Goal: Task Accomplishment & Management: Use online tool/utility

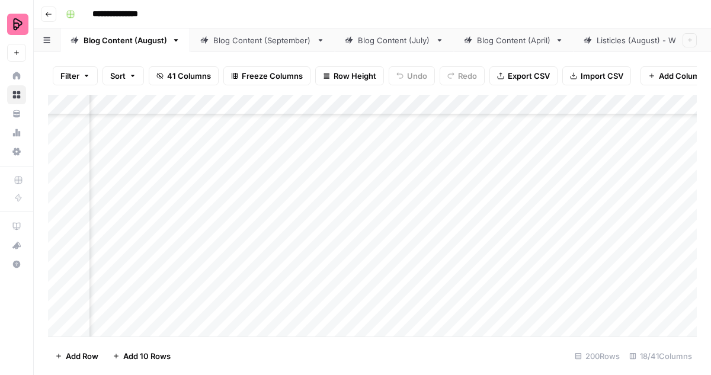
scroll to position [2494, 410]
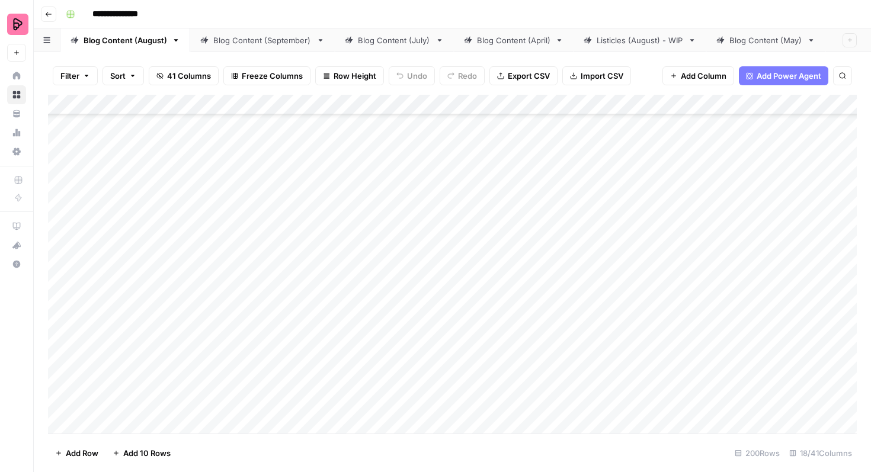
scroll to position [2640, 0]
click at [62, 296] on div "Add Column" at bounding box center [452, 264] width 809 height 339
click at [59, 223] on div "Add Column" at bounding box center [452, 264] width 809 height 339
click at [60, 258] on div "Add Column" at bounding box center [452, 264] width 809 height 339
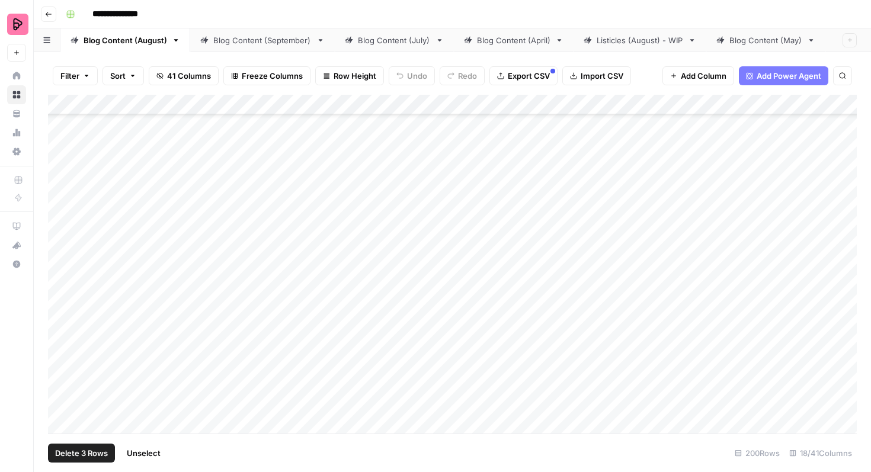
click at [58, 288] on div "Add Column" at bounding box center [452, 264] width 809 height 339
click at [59, 316] on div "Add Column" at bounding box center [452, 264] width 809 height 339
click at [61, 225] on div "Add Column" at bounding box center [452, 264] width 809 height 339
click at [63, 261] on div "Add Column" at bounding box center [452, 264] width 809 height 339
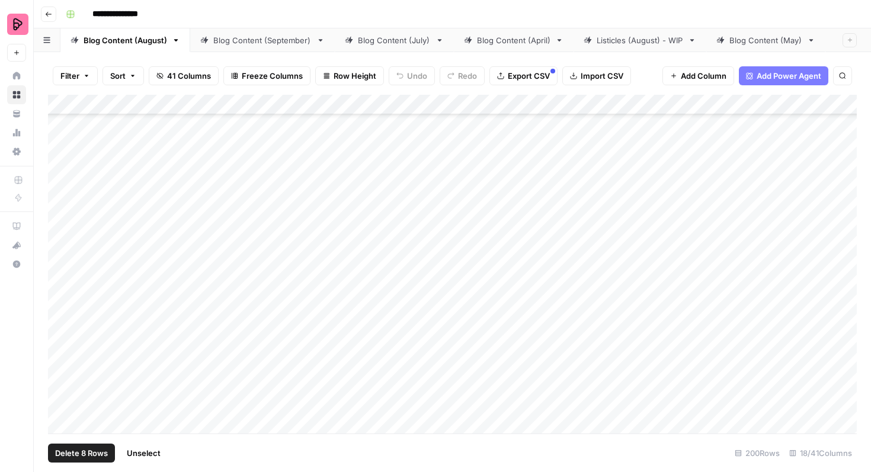
click at [63, 284] on div "Add Column" at bounding box center [452, 264] width 809 height 339
click at [63, 312] on div "Add Column" at bounding box center [452, 264] width 809 height 339
click at [60, 347] on div "Add Column" at bounding box center [452, 264] width 809 height 339
click at [60, 380] on div "Add Column" at bounding box center [452, 264] width 809 height 339
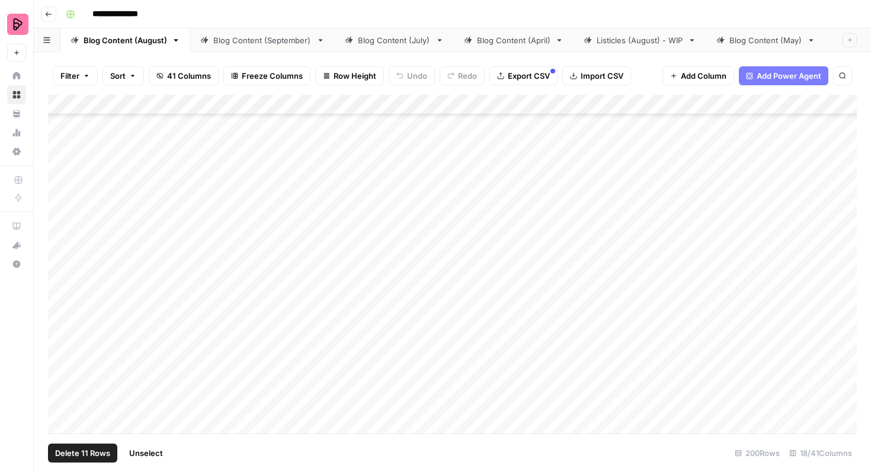
click at [61, 315] on div "Add Column" at bounding box center [452, 264] width 809 height 339
click at [61, 349] on div "Add Column" at bounding box center [452, 264] width 809 height 339
click at [60, 376] on div "Add Column" at bounding box center [452, 264] width 809 height 339
click at [62, 278] on div "Add Column" at bounding box center [452, 264] width 809 height 339
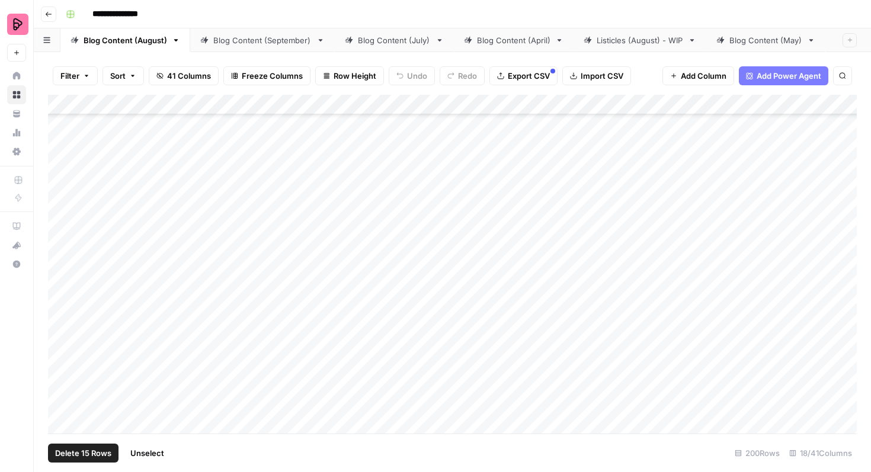
click at [60, 311] on div "Add Column" at bounding box center [452, 264] width 809 height 339
click at [59, 336] on div "Add Column" at bounding box center [452, 264] width 809 height 339
click at [60, 280] on div "Add Column" at bounding box center [452, 264] width 809 height 339
click at [61, 308] on div "Add Column" at bounding box center [452, 264] width 809 height 339
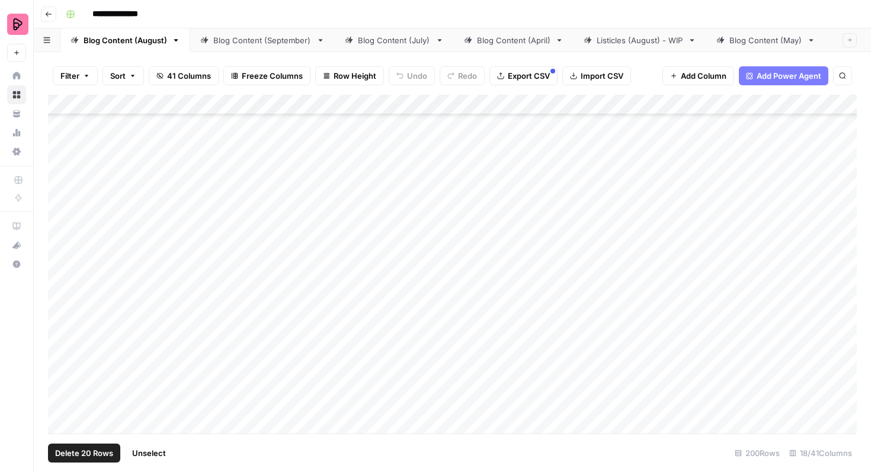
click at [61, 344] on div "Add Column" at bounding box center [452, 264] width 809 height 339
click at [61, 370] on div "Add Column" at bounding box center [452, 264] width 809 height 339
click at [62, 287] on div "Add Column" at bounding box center [452, 264] width 809 height 339
click at [60, 310] on div "Add Column" at bounding box center [452, 264] width 809 height 339
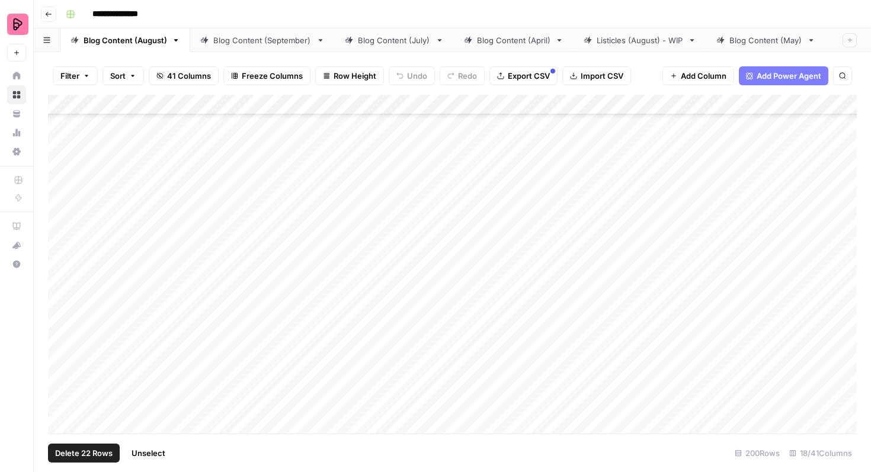
click at [60, 316] on div "Add Column" at bounding box center [452, 264] width 809 height 339
click at [60, 347] on div "Add Column" at bounding box center [452, 264] width 809 height 339
click at [60, 374] on div "Add Column" at bounding box center [452, 264] width 809 height 339
click at [60, 273] on div "Add Column" at bounding box center [452, 264] width 809 height 339
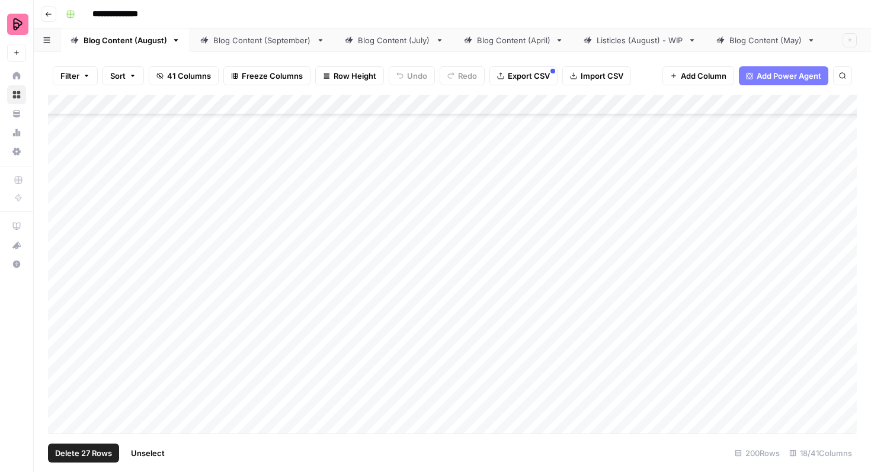
click at [60, 300] on div "Add Column" at bounding box center [452, 264] width 809 height 339
click at [529, 76] on span "Export CSV" at bounding box center [529, 76] width 42 height 12
click at [621, 216] on div "Add Column" at bounding box center [452, 264] width 809 height 339
click at [619, 222] on div "Add Column" at bounding box center [452, 264] width 809 height 339
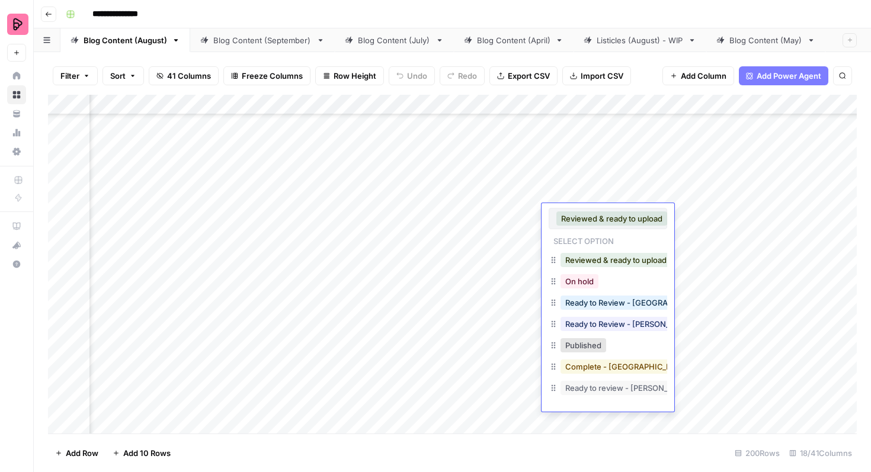
scroll to position [19, 0]
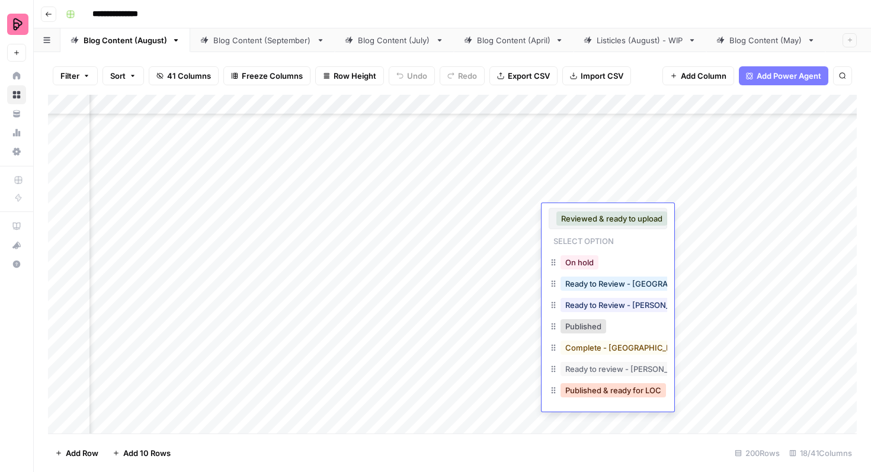
click at [588, 390] on button "Published & ready for LOC" at bounding box center [612, 390] width 105 height 14
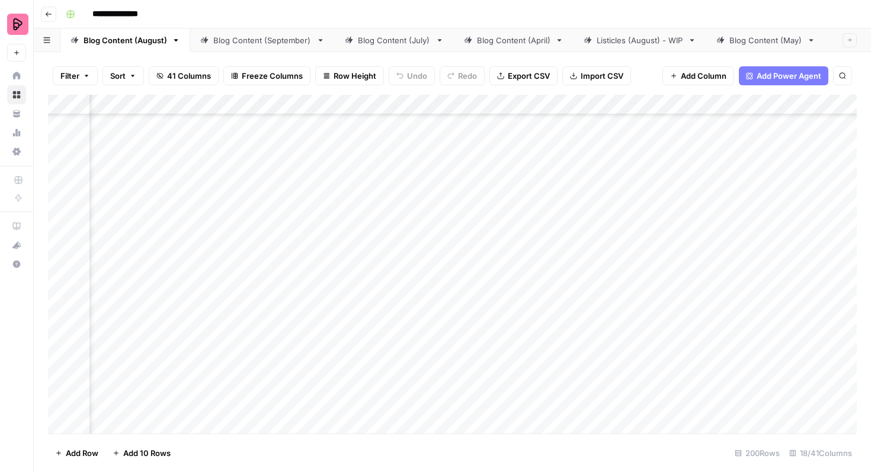
click at [589, 273] on div "Add Column" at bounding box center [452, 264] width 809 height 339
click at [600, 280] on div "Add Column" at bounding box center [452, 264] width 809 height 339
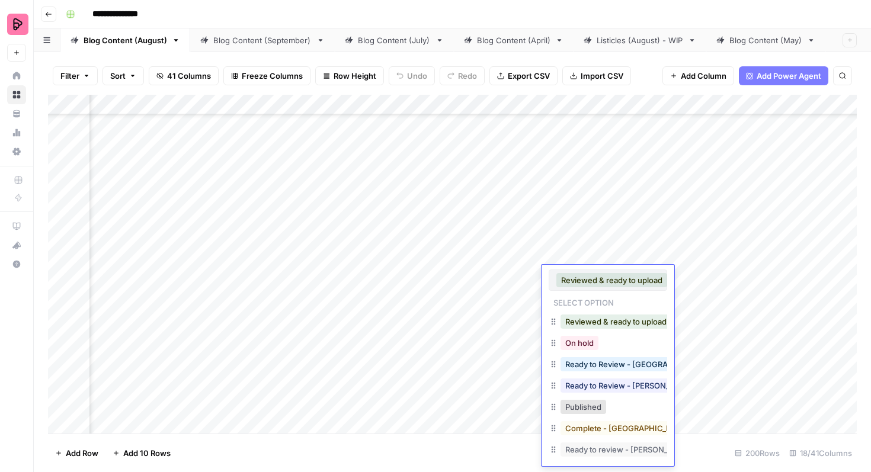
click at [473, 331] on div "Add Column" at bounding box center [452, 264] width 809 height 339
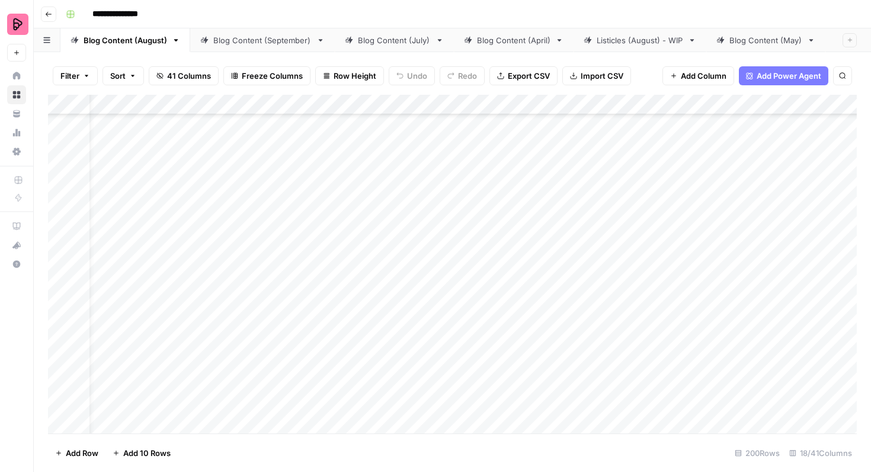
scroll to position [2777, 0]
click at [774, 219] on div "Add Column" at bounding box center [452, 264] width 809 height 339
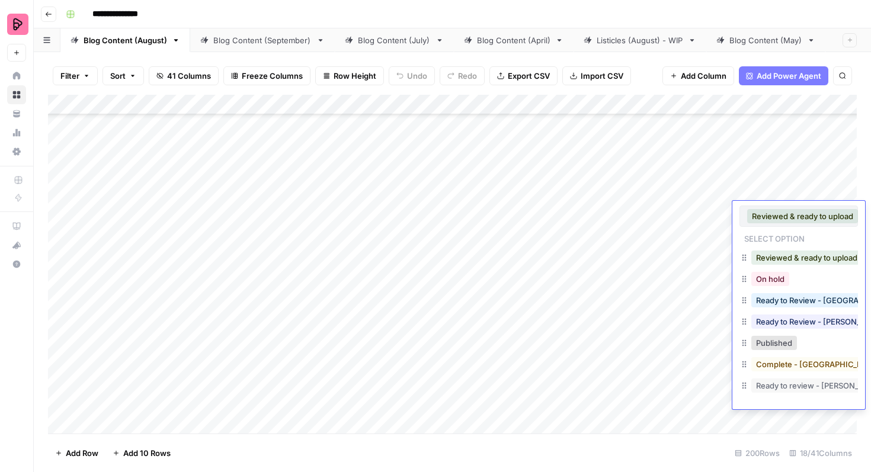
scroll to position [19, 0]
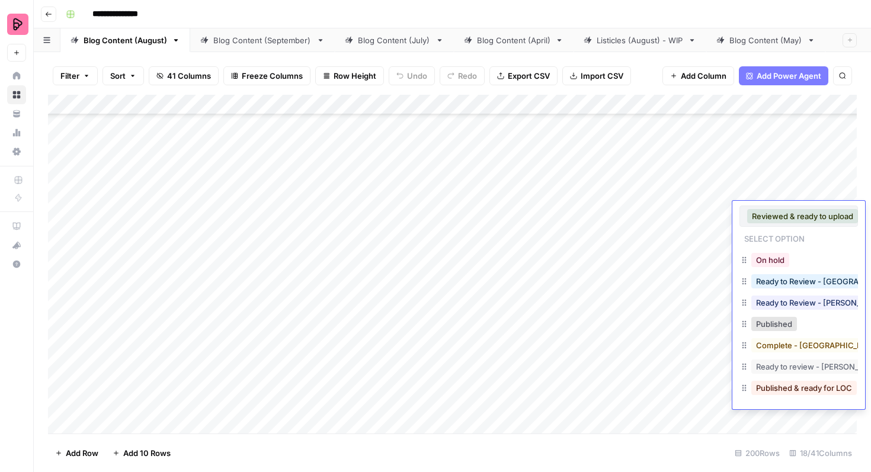
click at [775, 392] on button "Published & ready for LOC" at bounding box center [803, 388] width 105 height 14
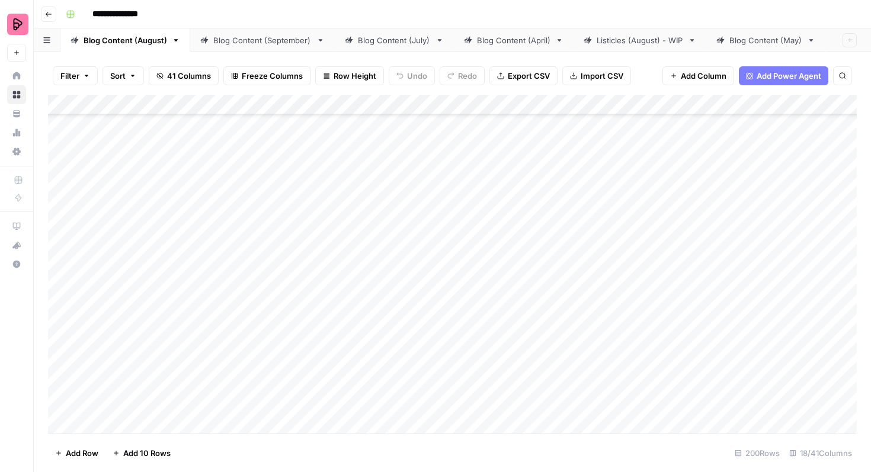
click at [787, 245] on div "Add Column" at bounding box center [452, 264] width 809 height 339
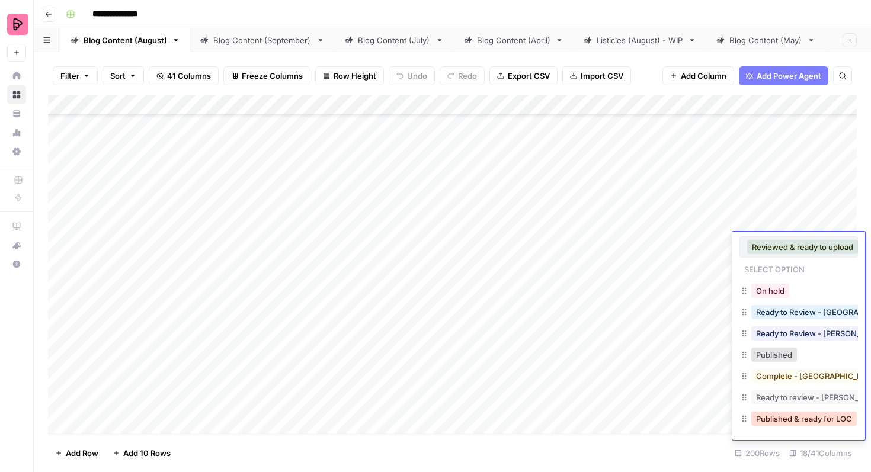
click at [782, 415] on button "Published & ready for LOC" at bounding box center [803, 419] width 105 height 14
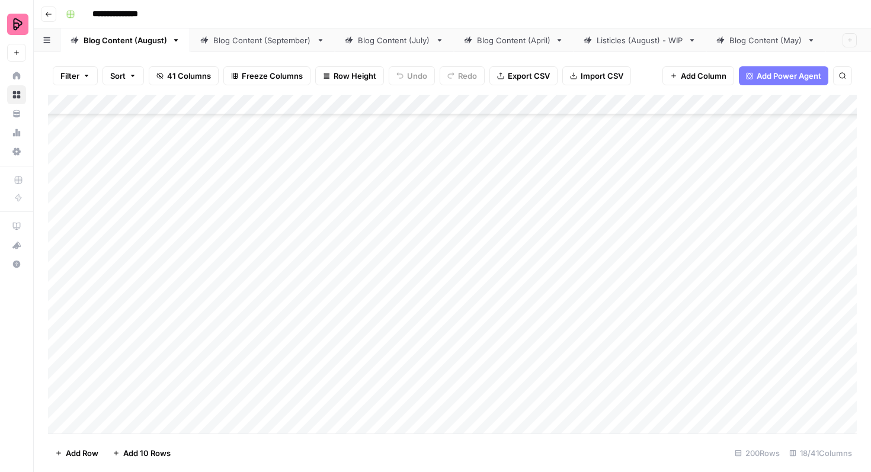
click at [778, 276] on div "Add Column" at bounding box center [452, 264] width 809 height 339
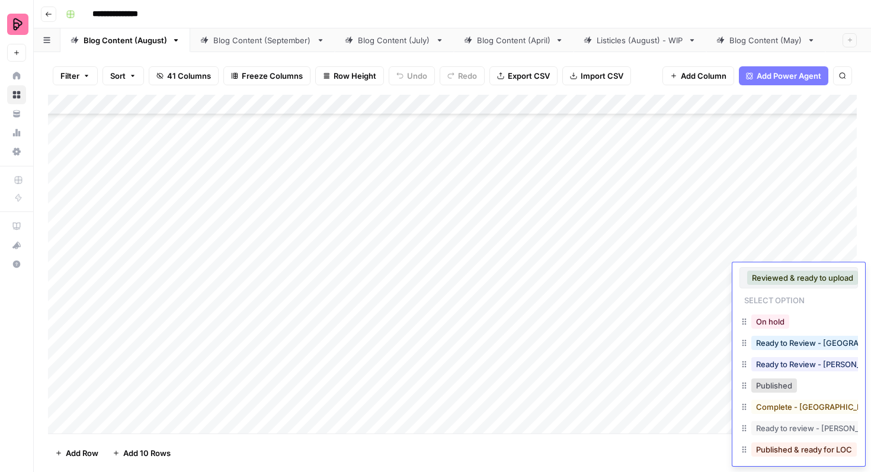
click at [770, 451] on button "Published & ready for LOC" at bounding box center [803, 450] width 105 height 14
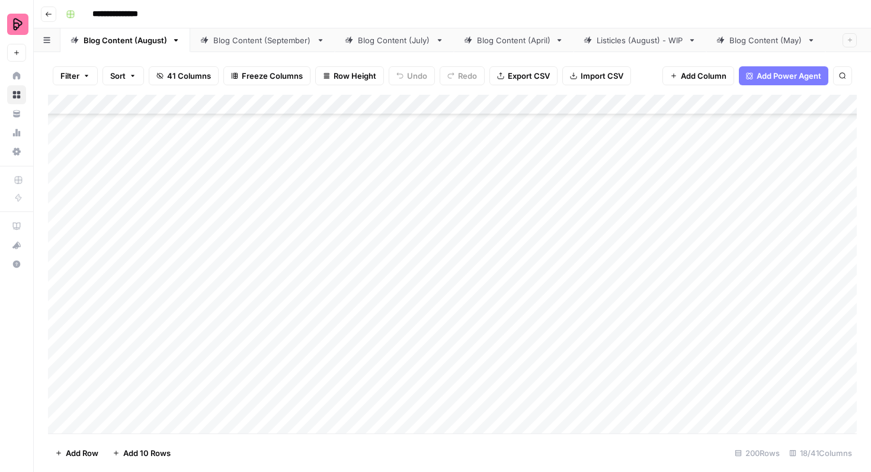
click at [784, 306] on div "Add Column" at bounding box center [452, 264] width 809 height 339
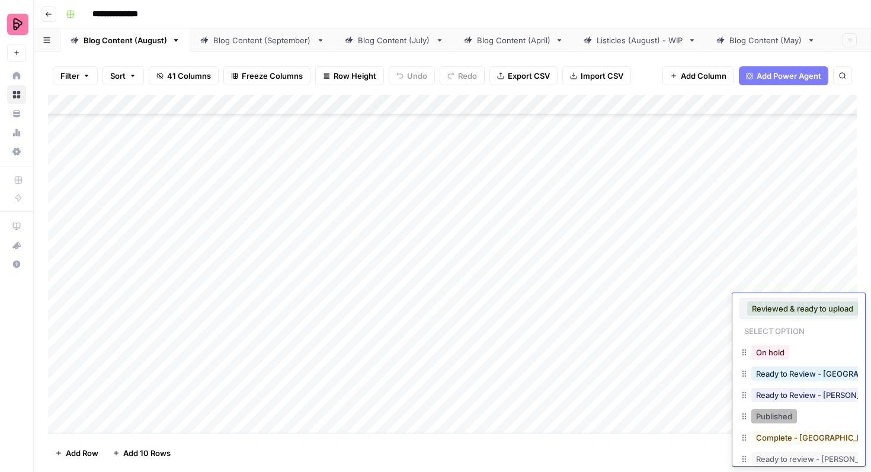
scroll to position [36, 0]
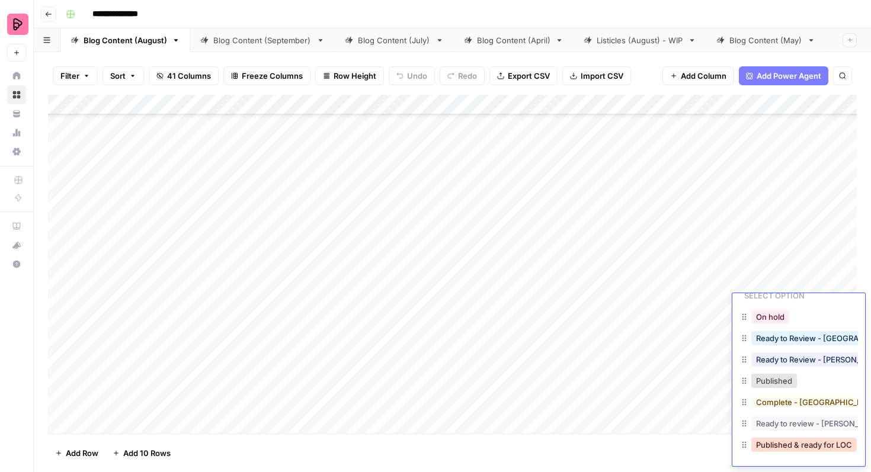
click at [787, 447] on button "Published & ready for LOC" at bounding box center [803, 445] width 105 height 14
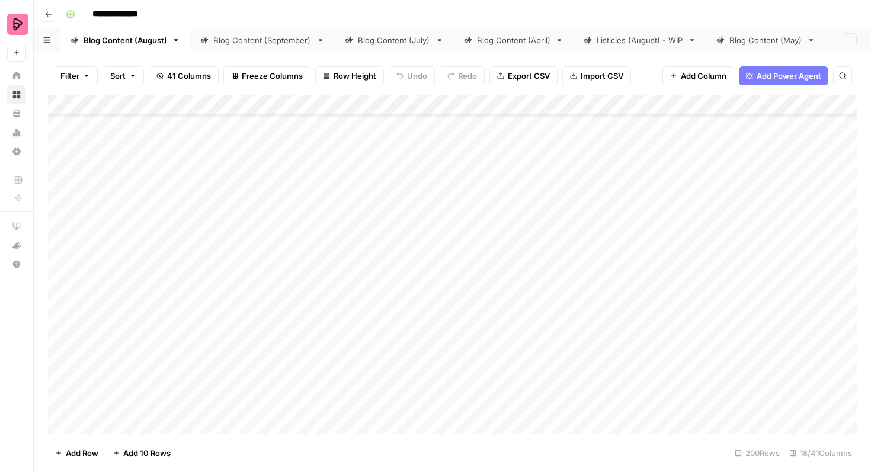
click at [785, 335] on div "Add Column" at bounding box center [452, 264] width 809 height 339
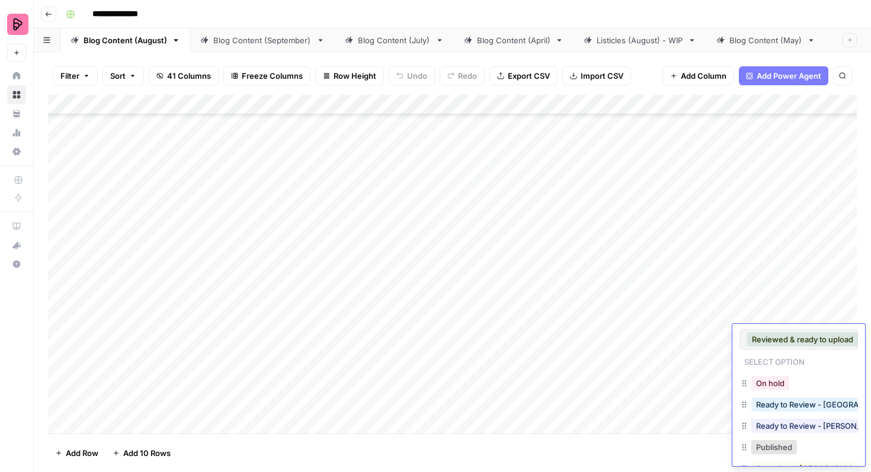
scroll to position [66, 0]
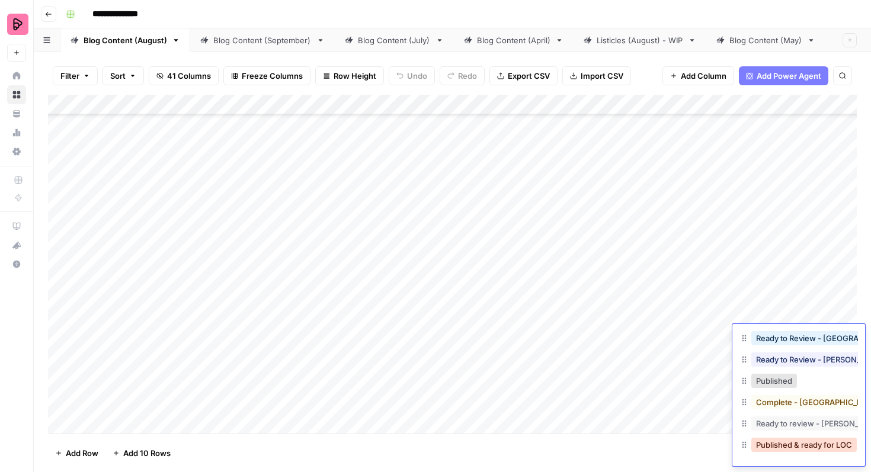
click at [780, 441] on button "Published & ready for LOC" at bounding box center [803, 445] width 105 height 14
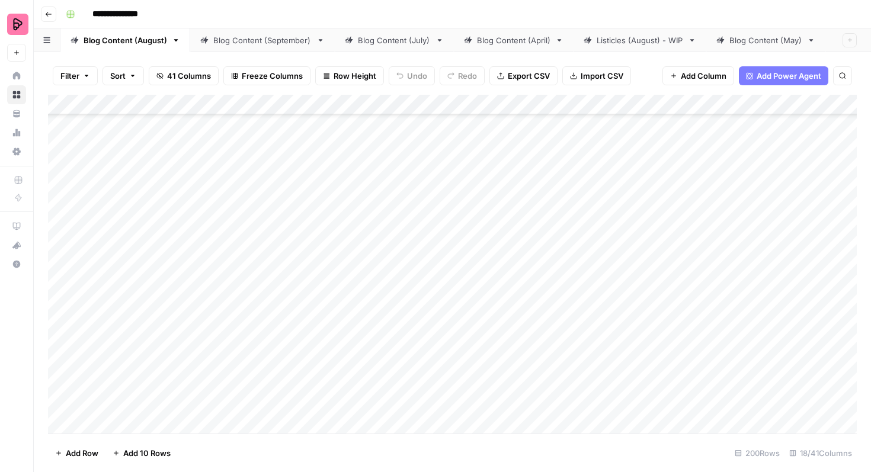
click at [784, 368] on div "Add Column" at bounding box center [452, 264] width 809 height 339
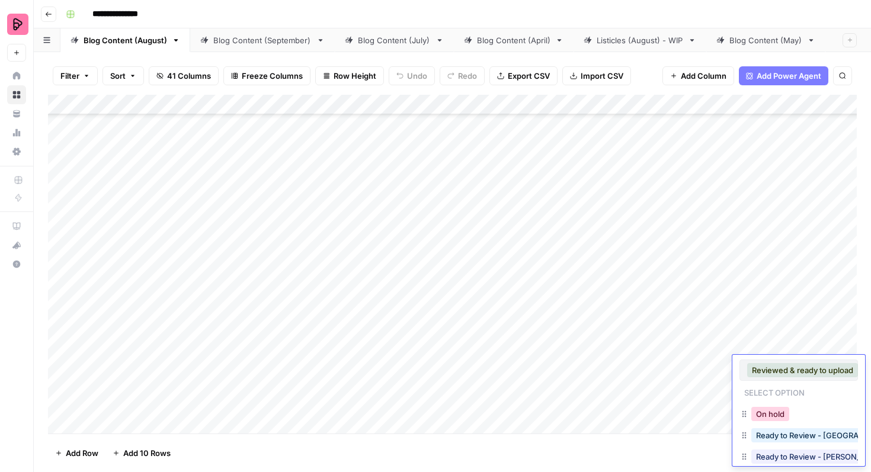
scroll to position [97, 0]
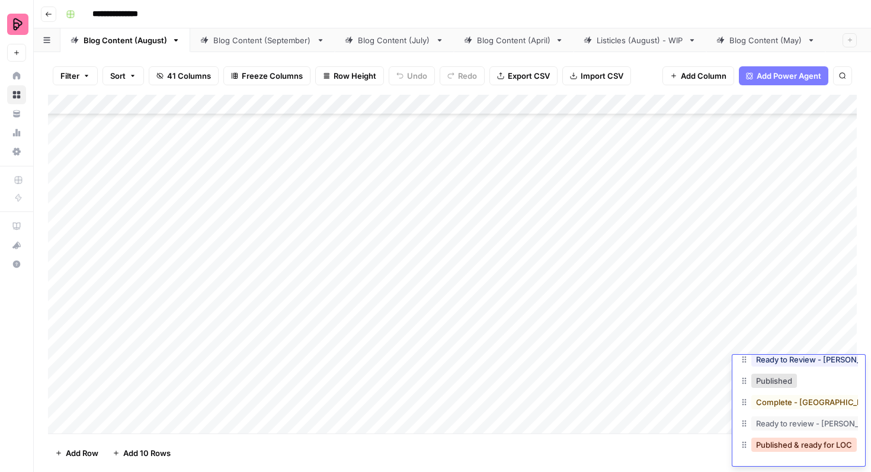
click at [782, 439] on button "Published & ready for LOC" at bounding box center [803, 445] width 105 height 14
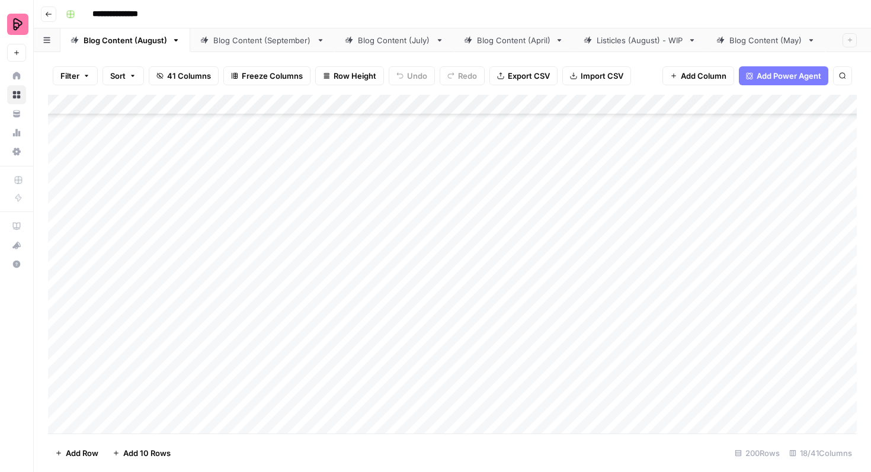
scroll to position [2971, 0]
click at [776, 195] on div "Add Column" at bounding box center [452, 264] width 809 height 339
click at [776, 204] on div "Add Column" at bounding box center [452, 264] width 809 height 339
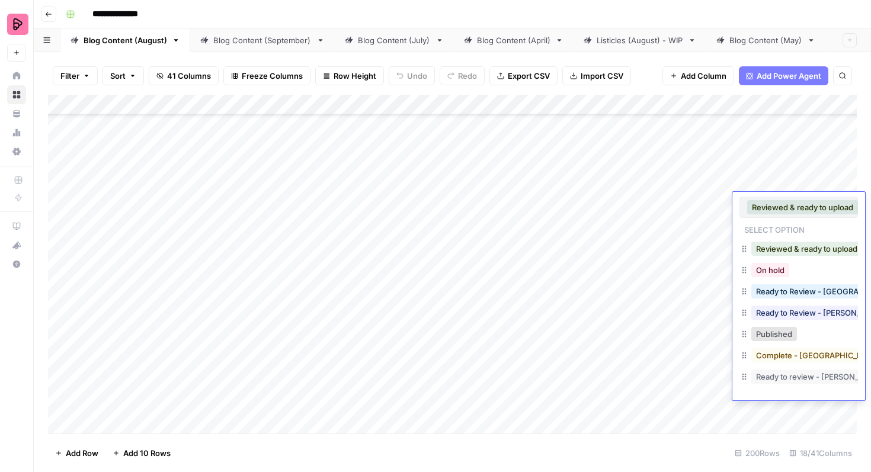
scroll to position [19, 0]
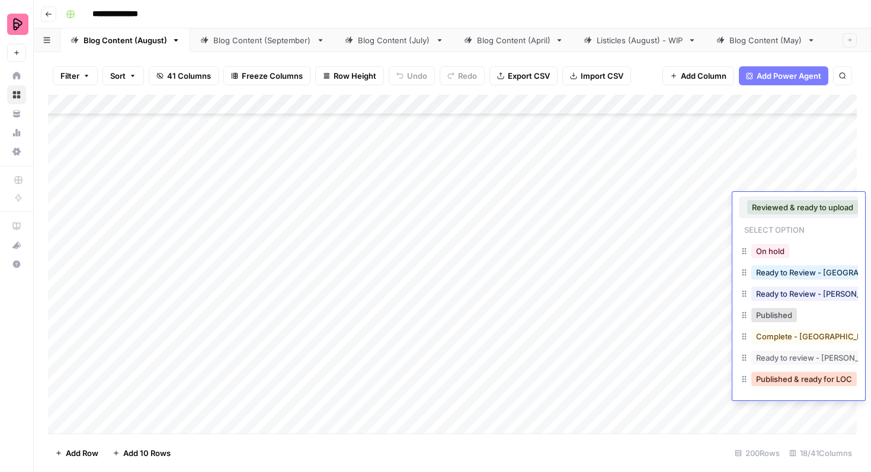
click at [777, 375] on button "Published & ready for LOC" at bounding box center [803, 379] width 105 height 14
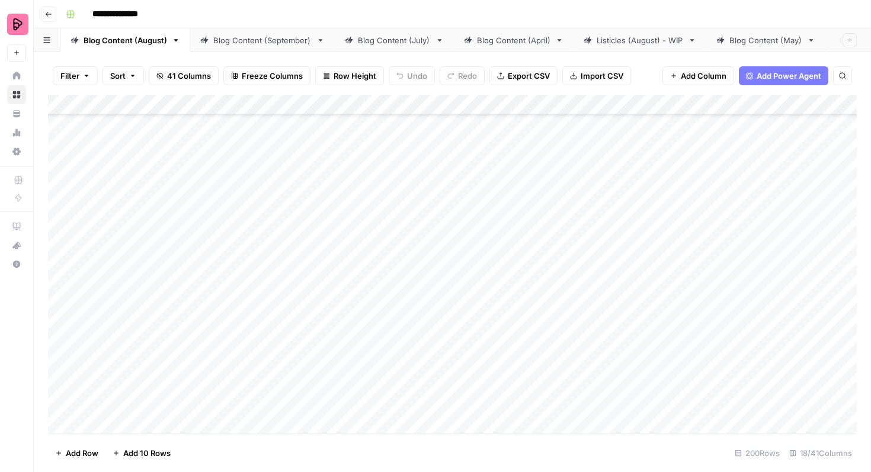
click at [792, 232] on div "Add Column" at bounding box center [452, 264] width 809 height 339
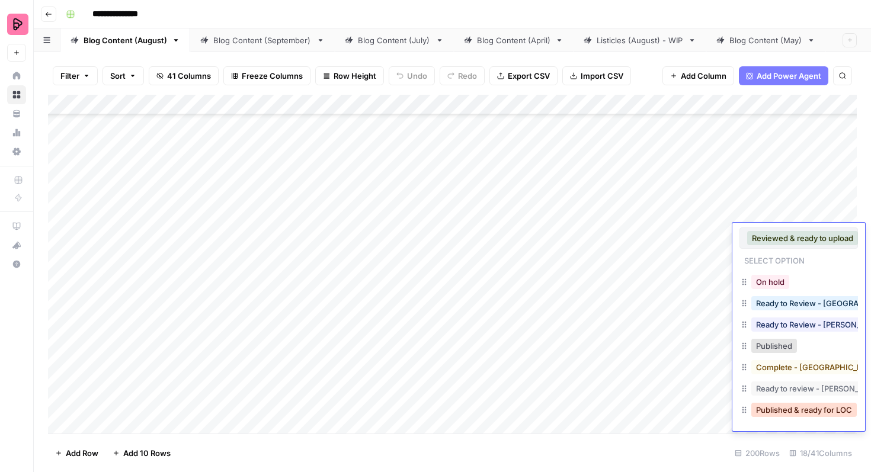
click at [784, 403] on button "Published & ready for LOC" at bounding box center [803, 410] width 105 height 14
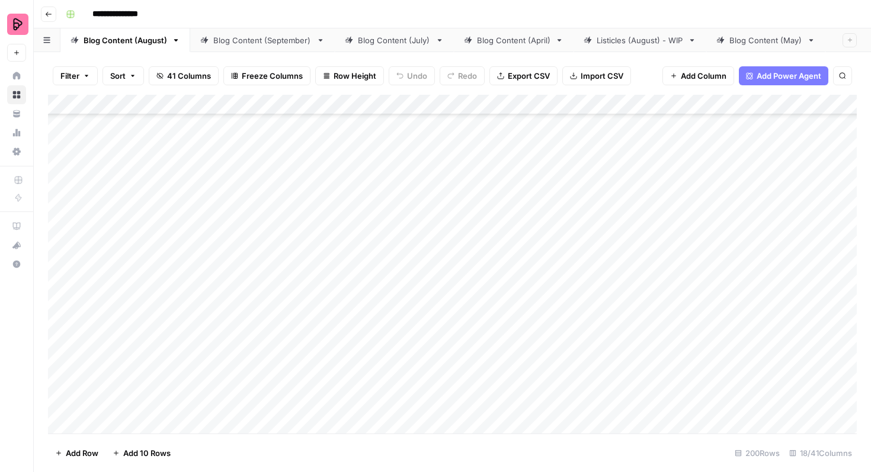
click at [791, 263] on div "Add Column" at bounding box center [452, 264] width 809 height 339
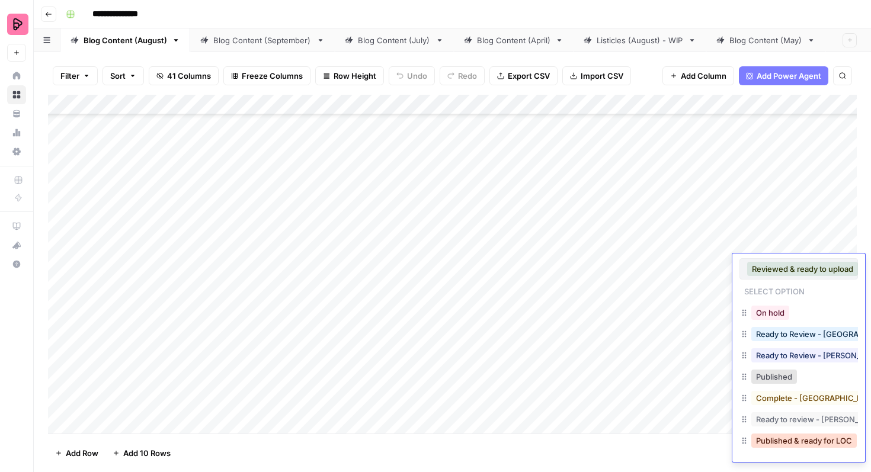
click at [779, 443] on button "Published & ready for LOC" at bounding box center [803, 441] width 105 height 14
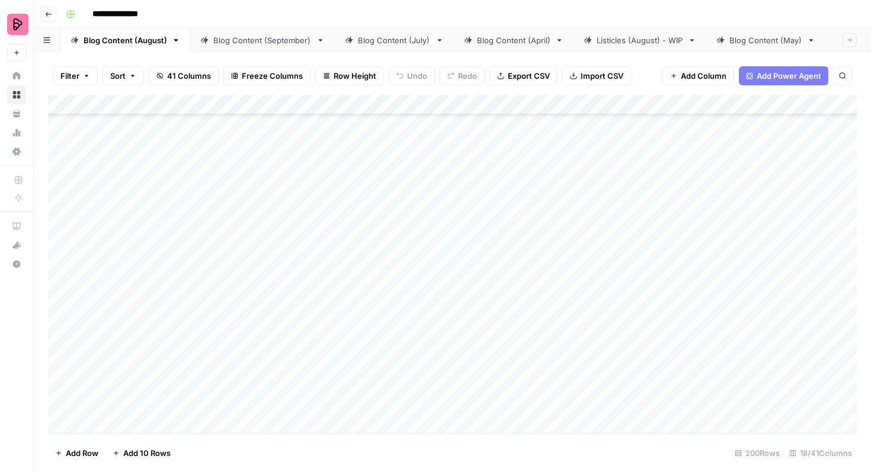
click at [793, 300] on div "Add Column" at bounding box center [452, 264] width 809 height 339
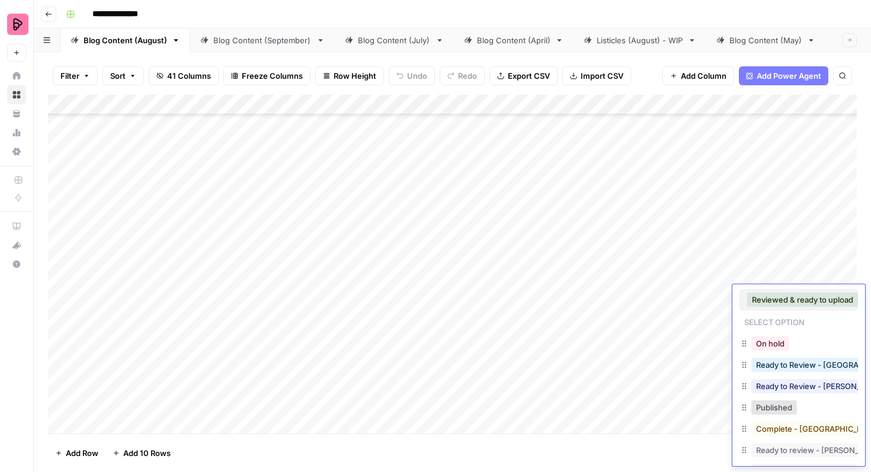
scroll to position [27, 0]
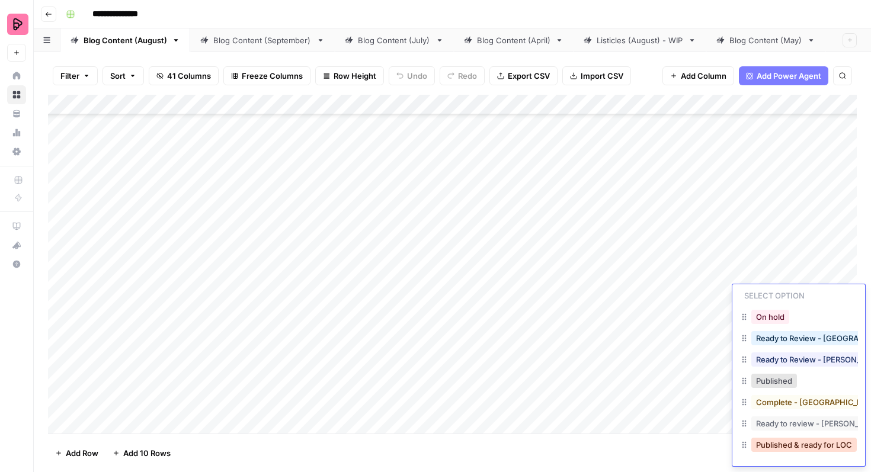
click at [783, 444] on button "Published & ready for LOC" at bounding box center [803, 445] width 105 height 14
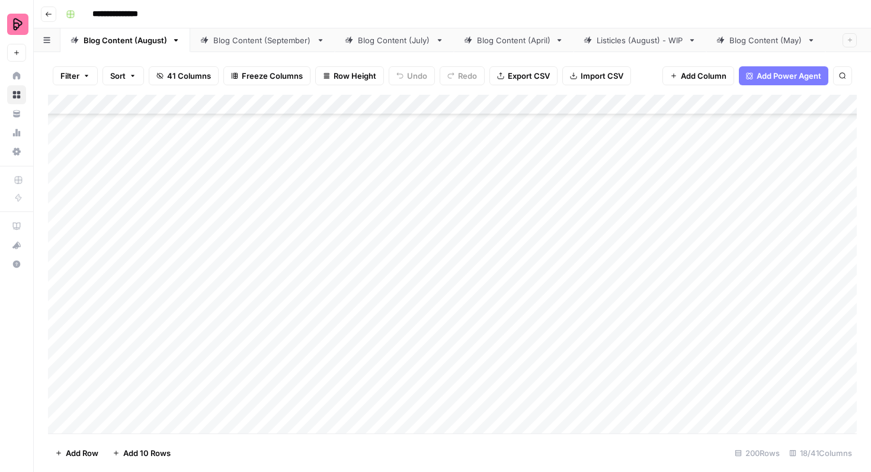
click at [793, 330] on div "Add Column" at bounding box center [452, 264] width 809 height 339
click at [788, 328] on div "Add Column" at bounding box center [452, 264] width 809 height 339
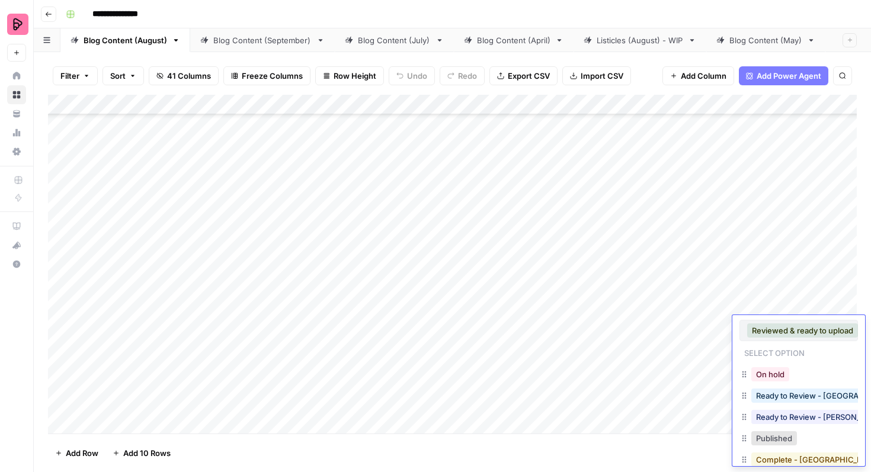
scroll to position [57, 0]
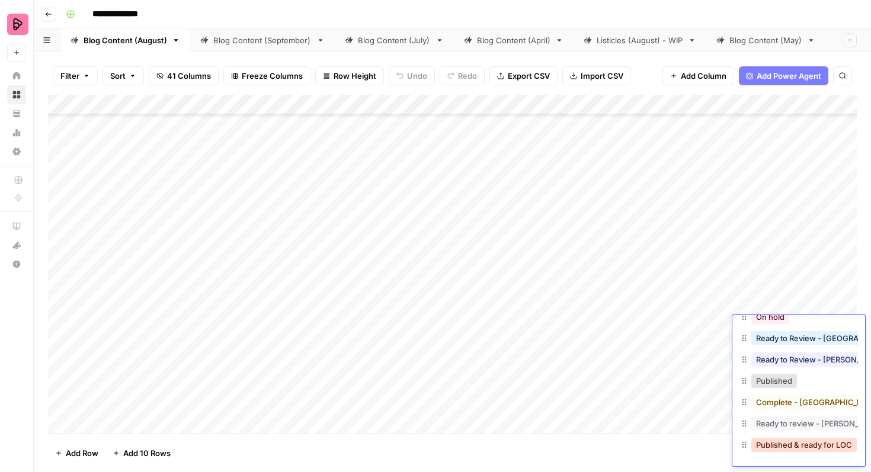
click at [791, 444] on button "Published & ready for LOC" at bounding box center [803, 445] width 105 height 14
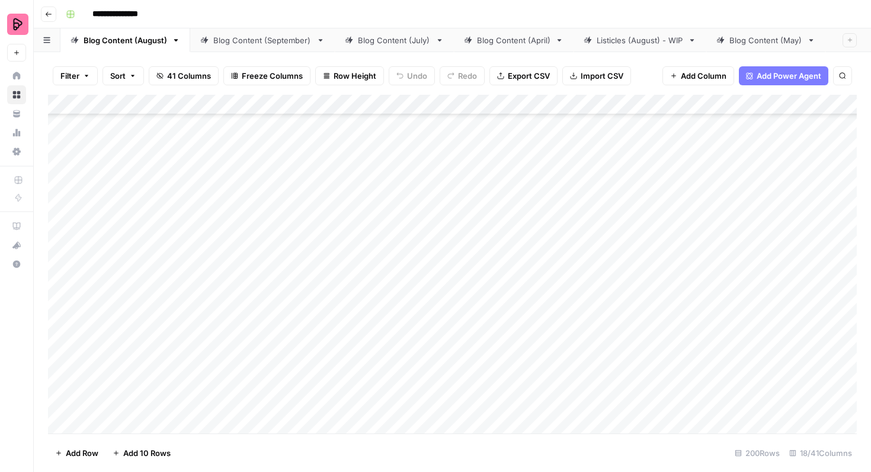
click at [799, 357] on div "Add Column" at bounding box center [452, 264] width 809 height 339
click at [797, 357] on div "Add Column" at bounding box center [452, 264] width 809 height 339
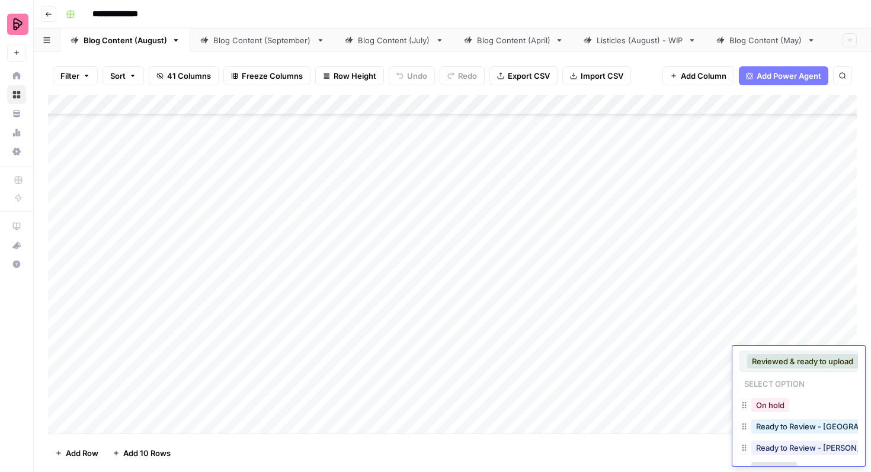
scroll to position [88, 0]
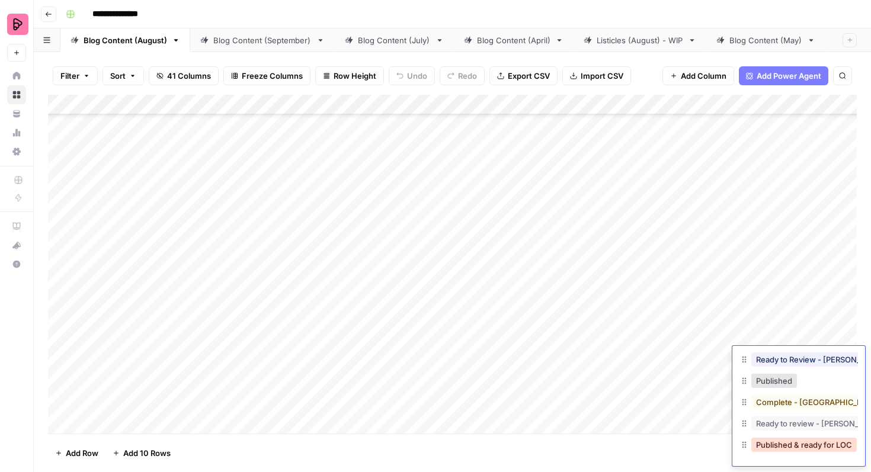
click at [783, 444] on button "Published & ready for LOC" at bounding box center [803, 445] width 105 height 14
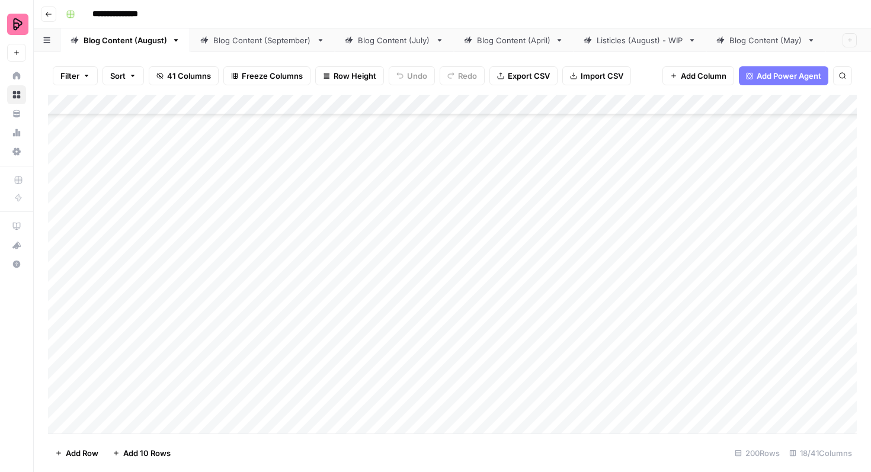
click at [798, 382] on div "Add Column" at bounding box center [452, 264] width 809 height 339
click at [798, 384] on div "Add Column" at bounding box center [452, 264] width 809 height 339
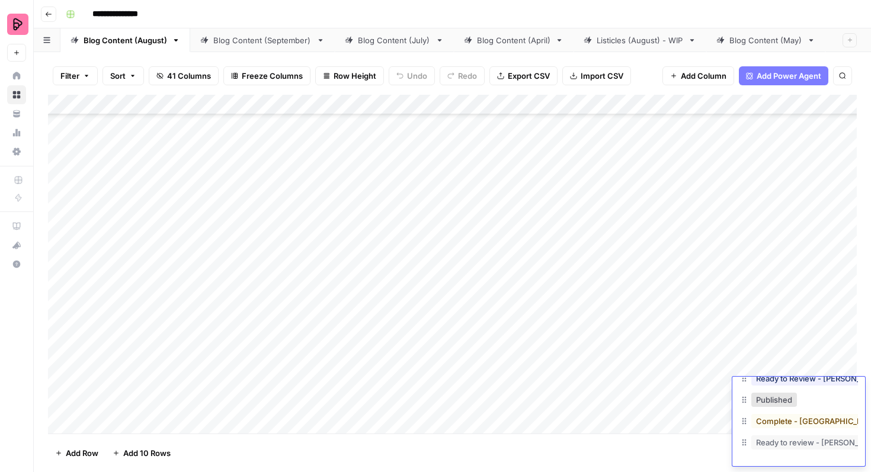
scroll to position [19, 0]
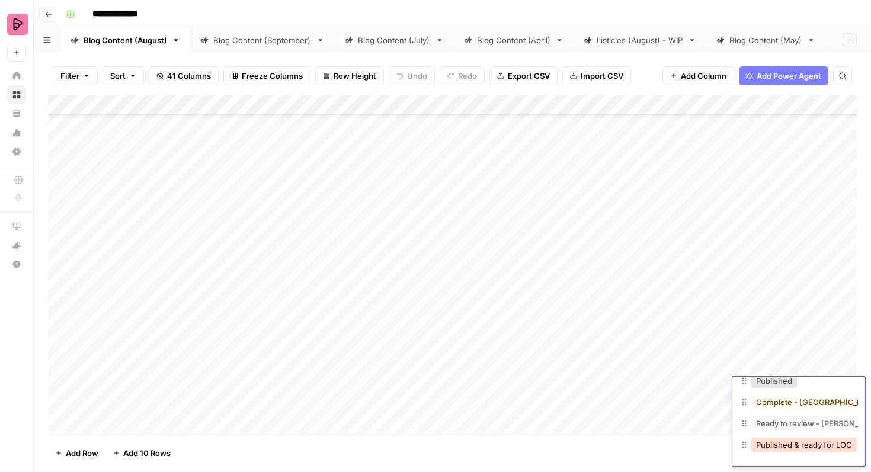
click at [787, 444] on button "Published & ready for LOC" at bounding box center [803, 445] width 105 height 14
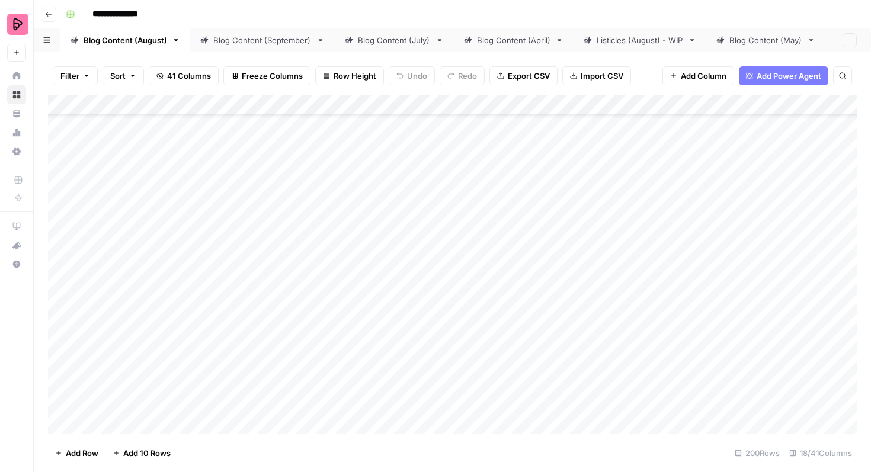
scroll to position [3141, 0]
click at [789, 240] on div "Add Column" at bounding box center [452, 264] width 809 height 339
click at [786, 255] on div "Add Column" at bounding box center [452, 264] width 809 height 339
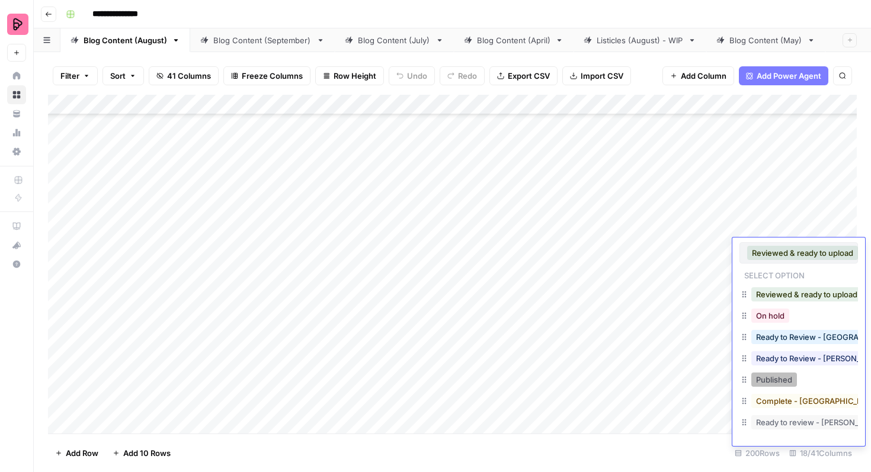
scroll to position [19, 0]
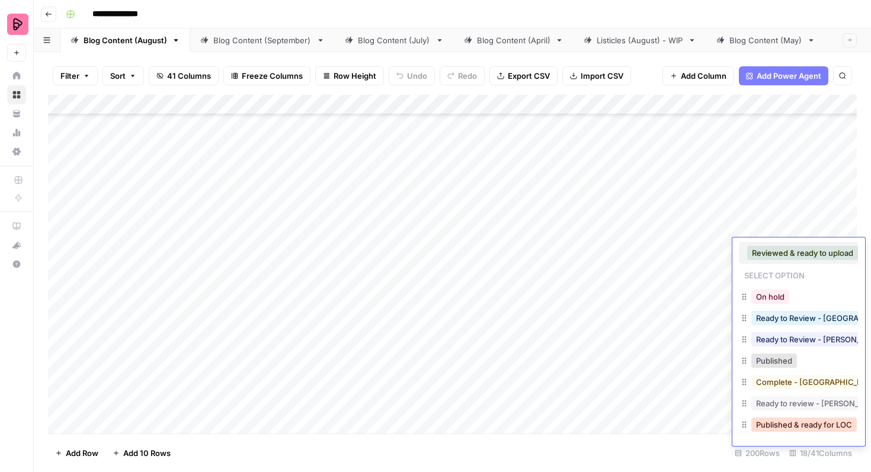
click at [787, 425] on button "Published & ready for LOC" at bounding box center [803, 425] width 105 height 14
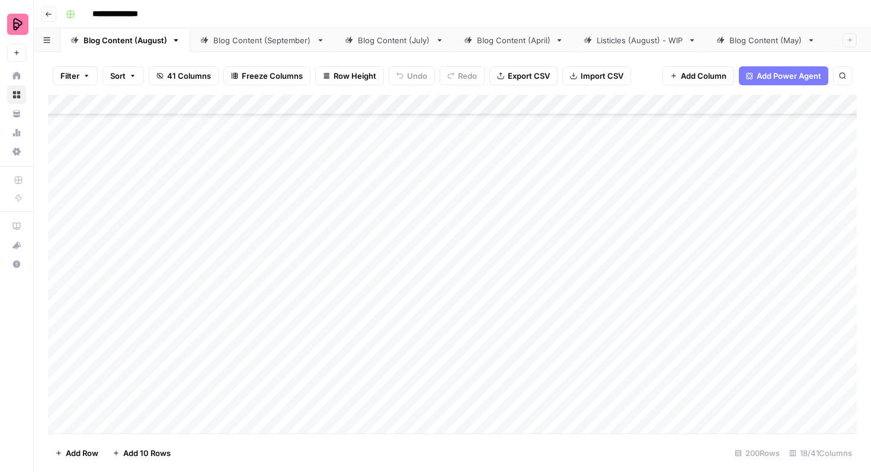
click at [784, 282] on div "Add Column" at bounding box center [452, 264] width 809 height 339
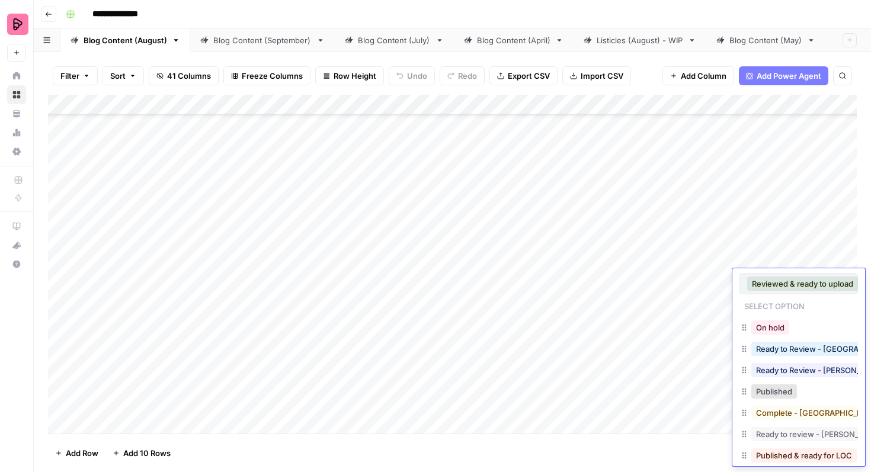
scroll to position [11, 0]
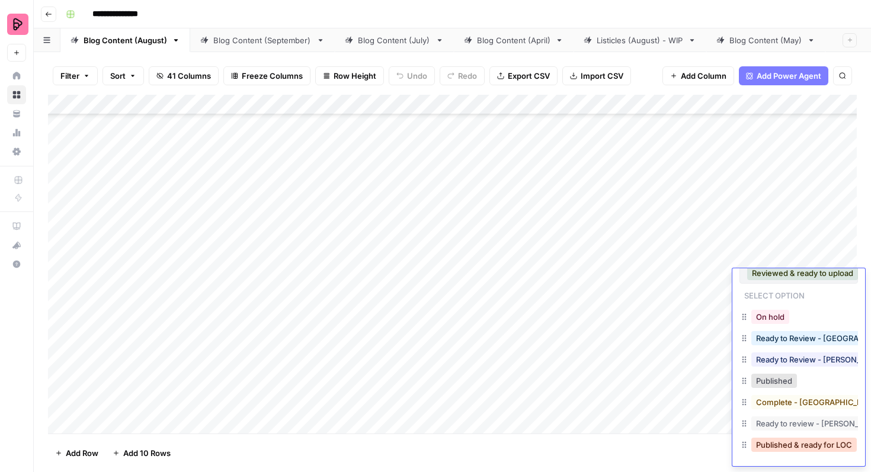
click at [789, 444] on button "Published & ready for LOC" at bounding box center [803, 445] width 105 height 14
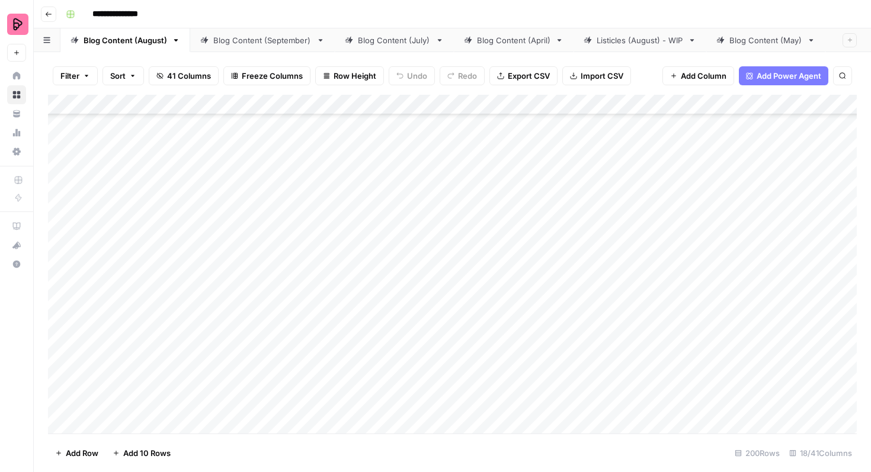
click at [794, 313] on div "Add Column" at bounding box center [452, 264] width 809 height 339
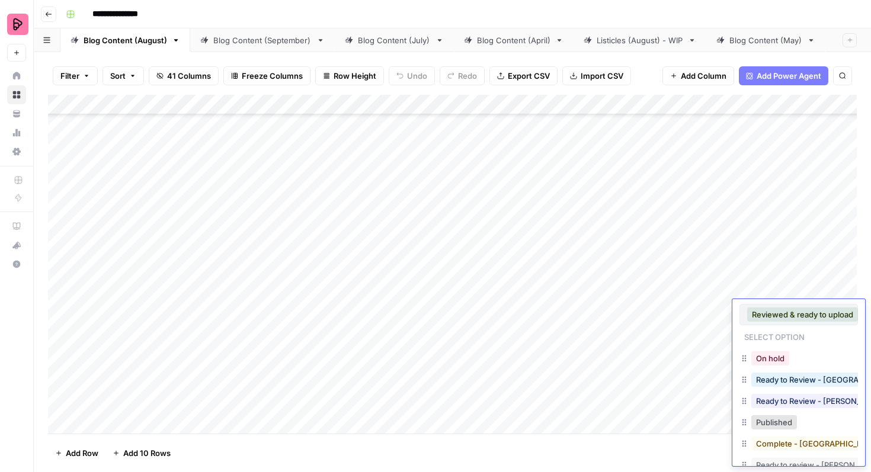
scroll to position [41, 0]
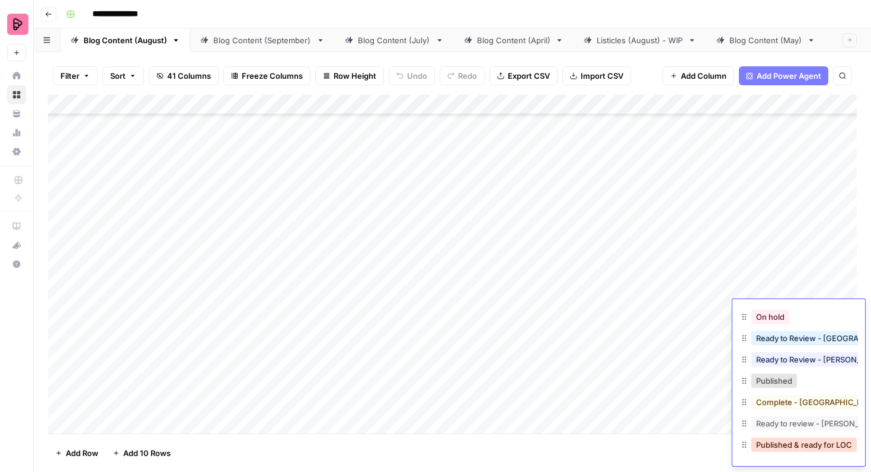
click at [790, 446] on button "Published & ready for LOC" at bounding box center [803, 445] width 105 height 14
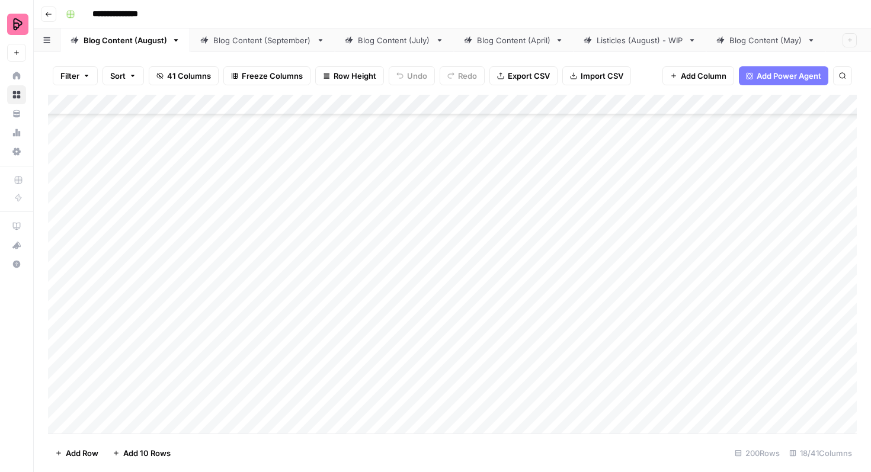
scroll to position [0, 0]
click at [785, 241] on div "Add Column" at bounding box center [452, 264] width 809 height 339
click at [781, 239] on div "Add Column" at bounding box center [452, 264] width 809 height 339
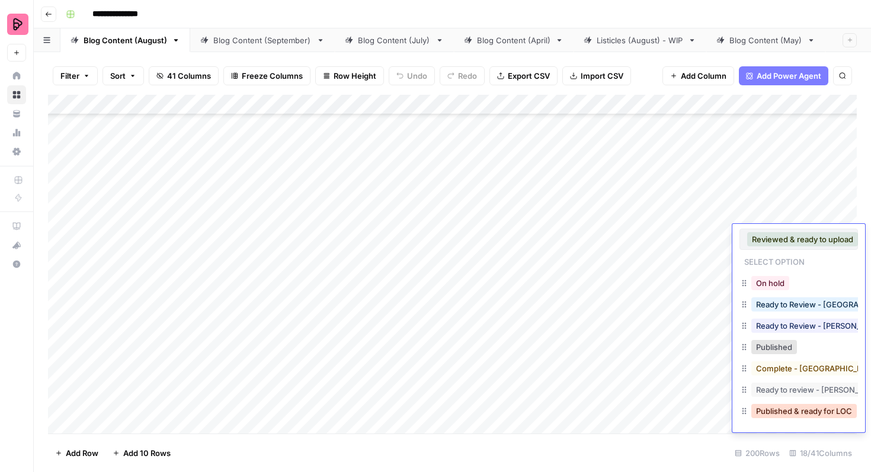
click at [778, 415] on button "Published & ready for LOC" at bounding box center [803, 411] width 105 height 14
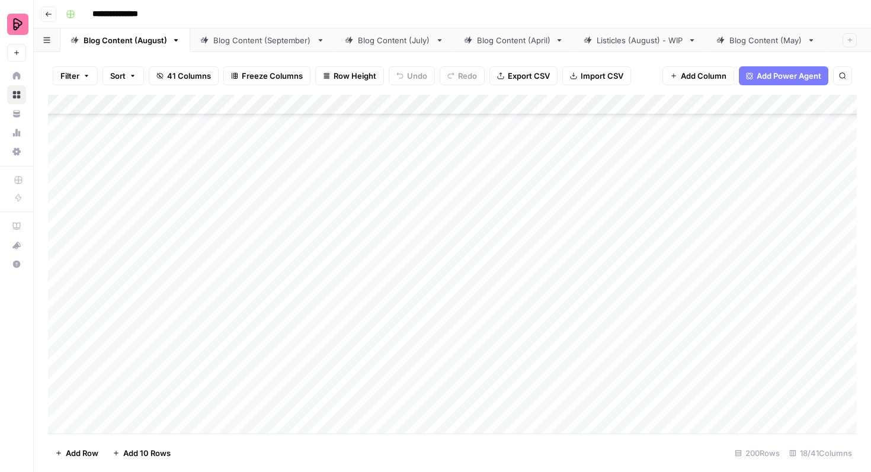
click at [786, 266] on div "Add Column" at bounding box center [452, 264] width 809 height 339
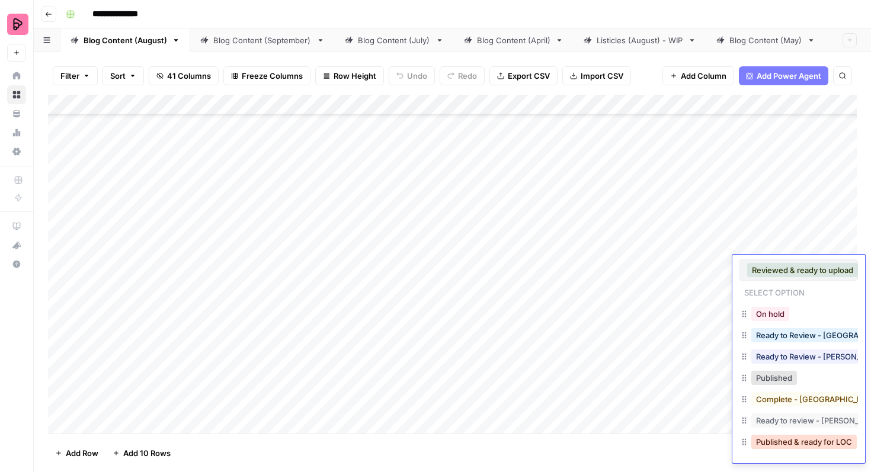
click at [780, 439] on button "Published & ready for LOC" at bounding box center [803, 442] width 105 height 14
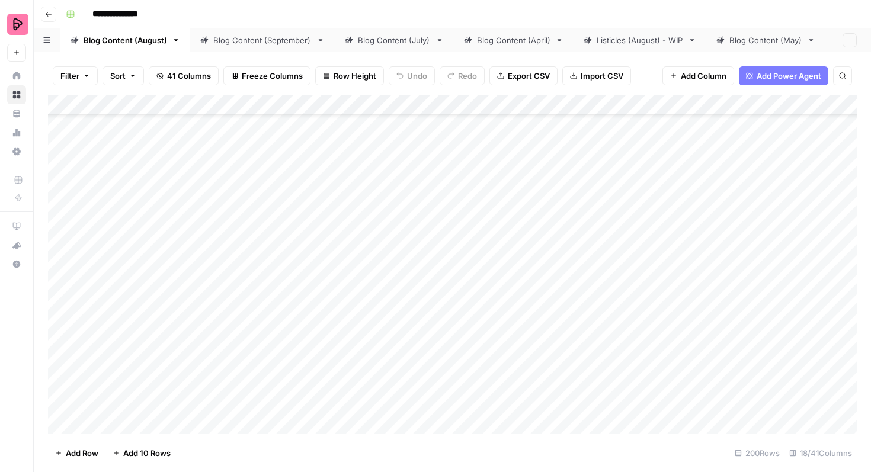
click at [787, 294] on div "Add Column" at bounding box center [452, 264] width 809 height 339
click at [784, 299] on div "Add Column" at bounding box center [452, 264] width 809 height 339
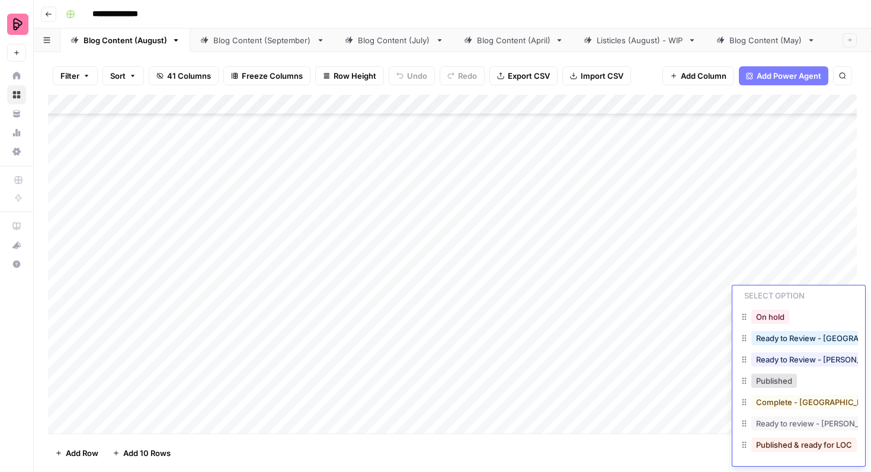
click at [779, 434] on div "Ready to review - Naomi" at bounding box center [798, 424] width 118 height 21
click at [777, 450] on button "Published & ready for LOC" at bounding box center [803, 445] width 105 height 14
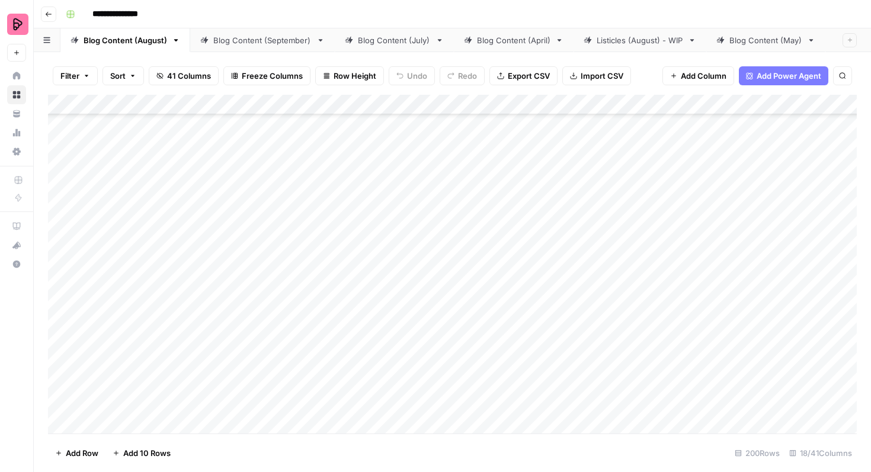
click at [798, 326] on div "Add Column" at bounding box center [452, 264] width 809 height 339
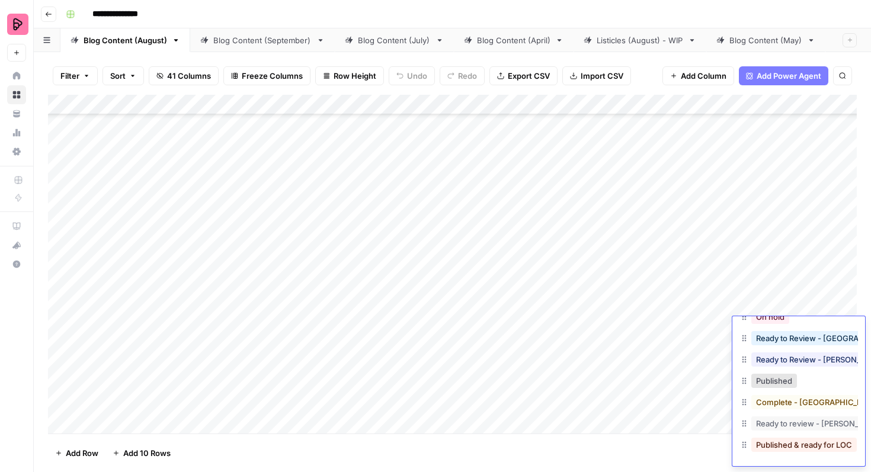
click at [784, 437] on div "Published & ready for LOC" at bounding box center [804, 445] width 110 height 17
click at [784, 443] on button "Published & ready for LOC" at bounding box center [803, 445] width 105 height 14
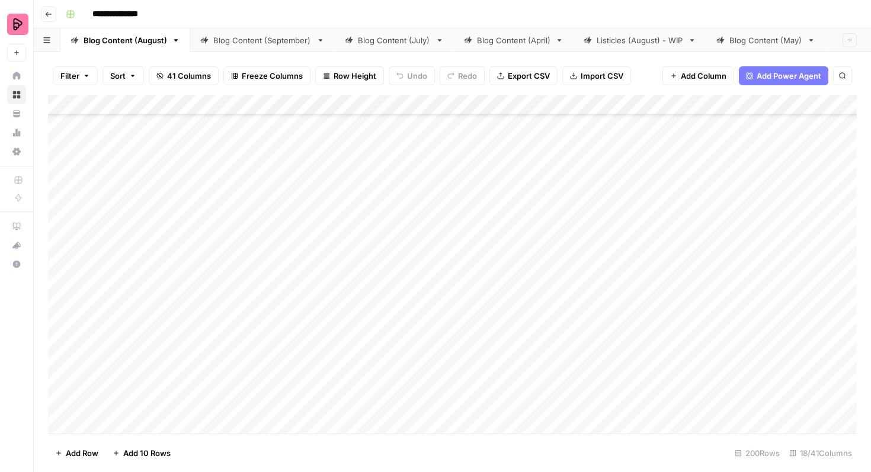
click at [788, 266] on div "Add Column" at bounding box center [452, 264] width 809 height 339
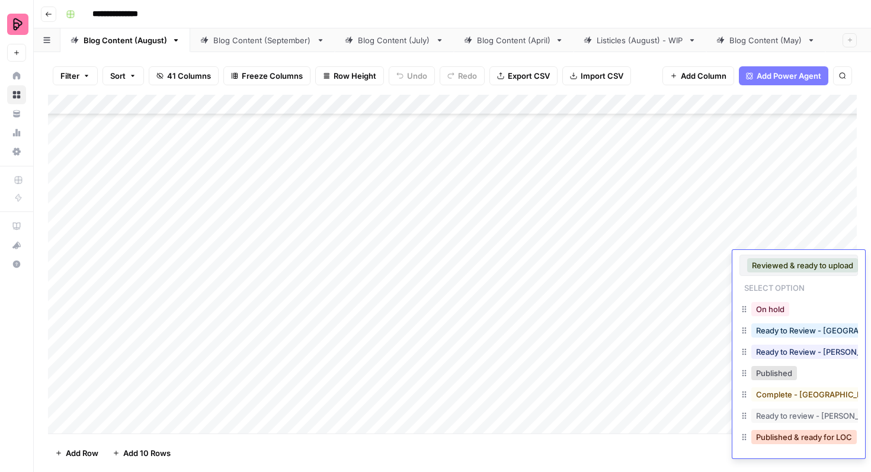
click at [782, 435] on button "Published & ready for LOC" at bounding box center [803, 437] width 105 height 14
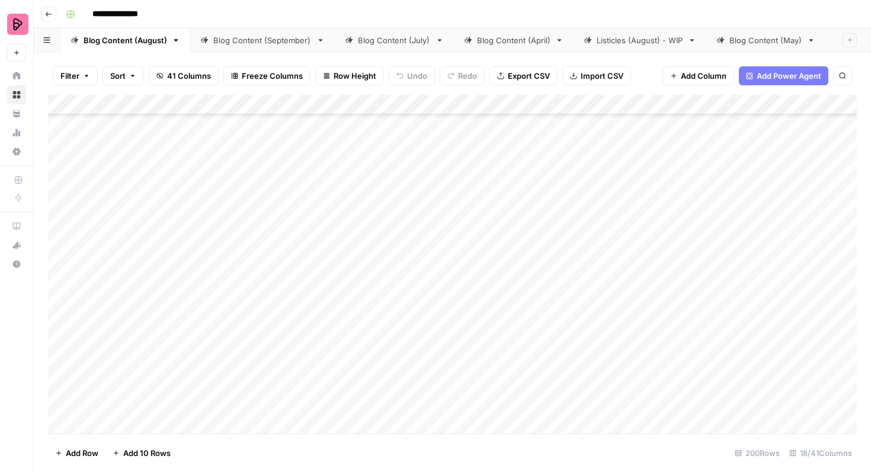
click at [777, 295] on div "Add Column" at bounding box center [452, 264] width 809 height 339
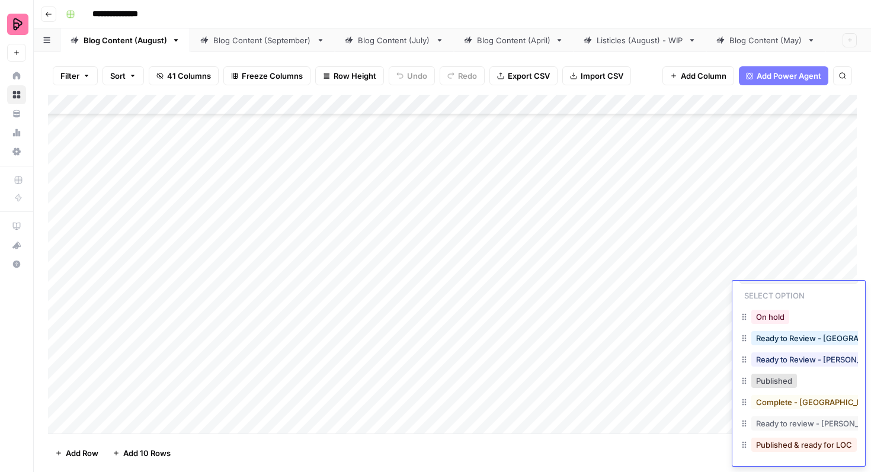
click at [787, 448] on button "Published & ready for LOC" at bounding box center [803, 445] width 105 height 14
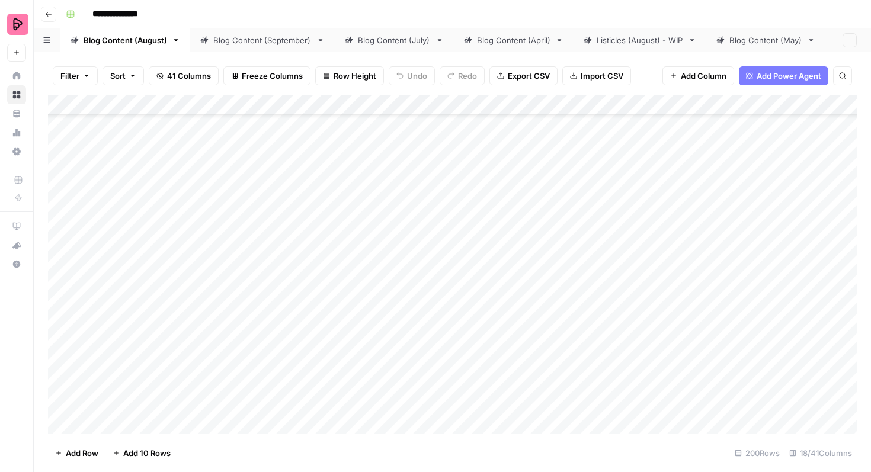
click at [813, 323] on div "Add Column" at bounding box center [452, 264] width 809 height 339
click at [795, 328] on div "Add Column" at bounding box center [452, 264] width 809 height 339
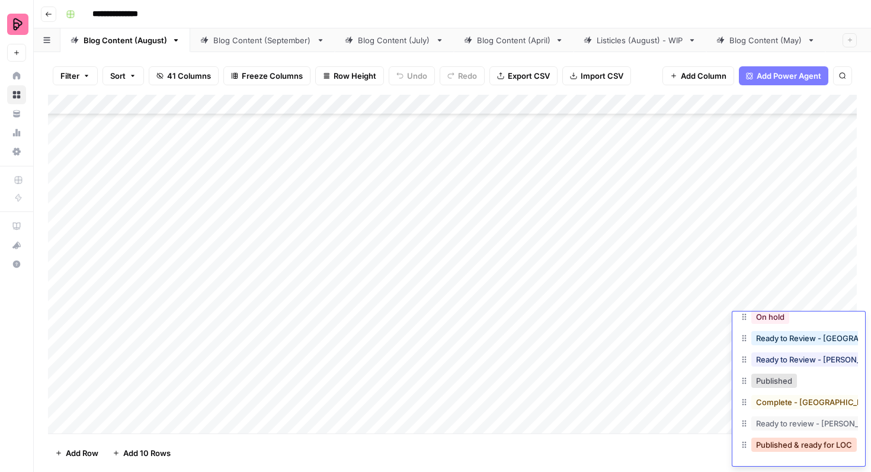
click at [783, 441] on button "Published & ready for LOC" at bounding box center [803, 445] width 105 height 14
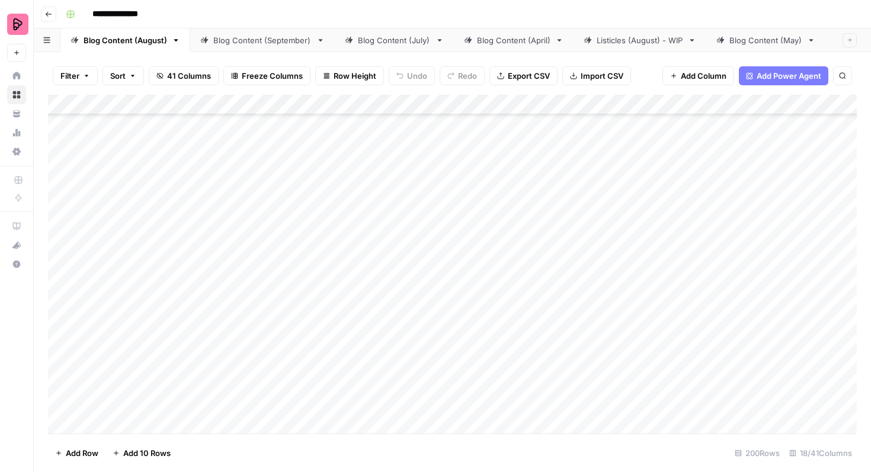
click at [783, 353] on div "Add Column" at bounding box center [452, 264] width 809 height 339
click at [780, 355] on div "Add Column" at bounding box center [452, 264] width 809 height 339
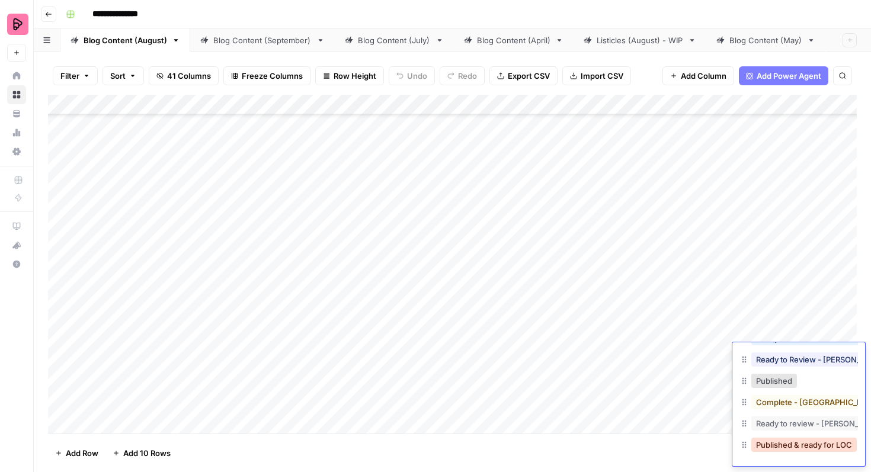
click at [783, 442] on button "Published & ready for LOC" at bounding box center [803, 445] width 105 height 14
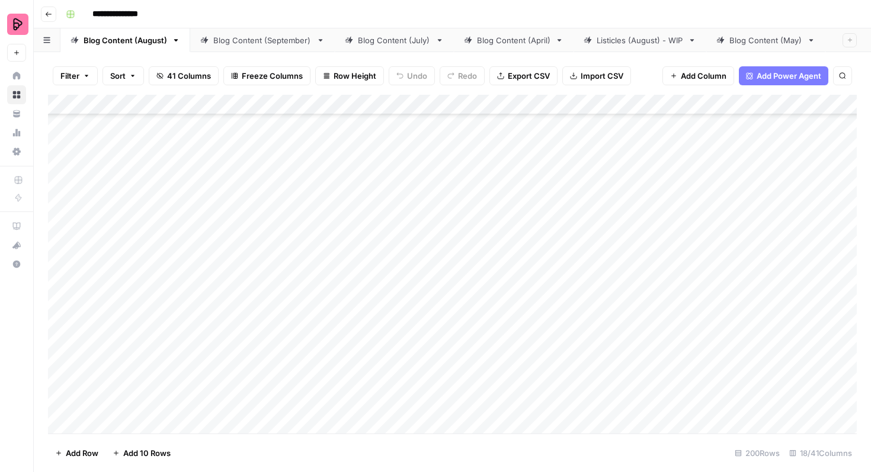
click at [786, 382] on div "Add Column" at bounding box center [452, 264] width 809 height 339
click at [786, 384] on div "Add Column" at bounding box center [452, 264] width 809 height 339
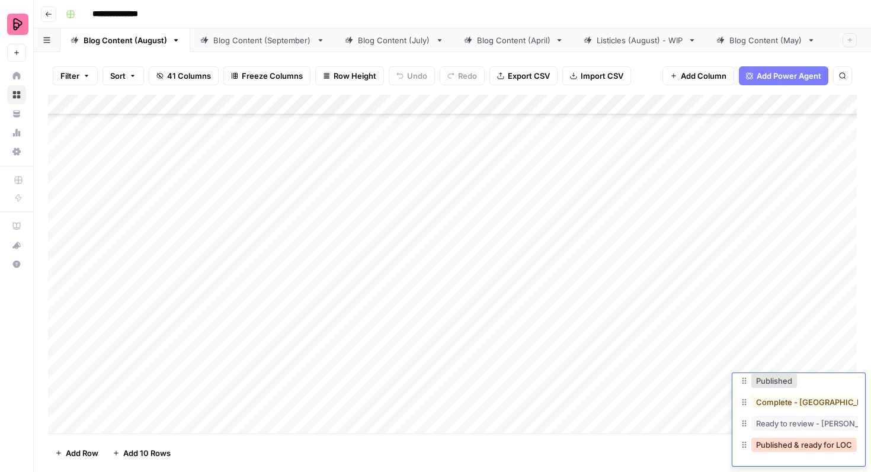
click at [786, 438] on button "Published & ready for LOC" at bounding box center [803, 445] width 105 height 14
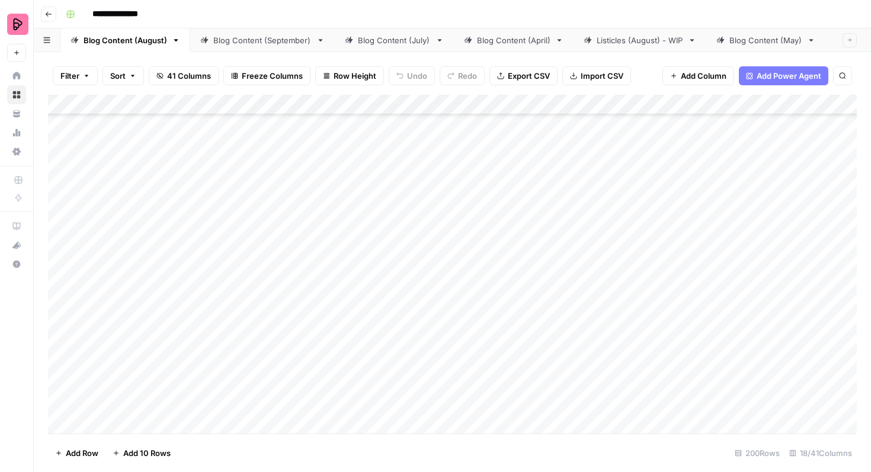
click at [789, 348] on div "Add Column" at bounding box center [452, 264] width 809 height 339
click at [787, 348] on div "Add Column" at bounding box center [452, 264] width 809 height 339
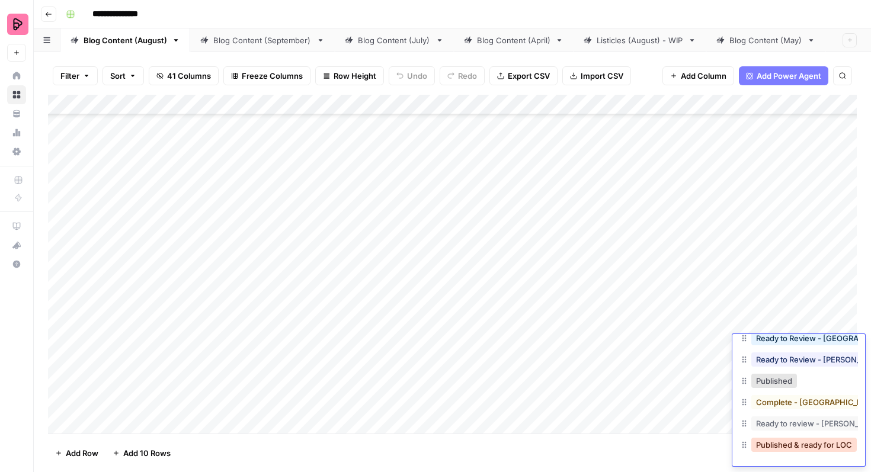
click at [790, 448] on button "Published & ready for LOC" at bounding box center [803, 445] width 105 height 14
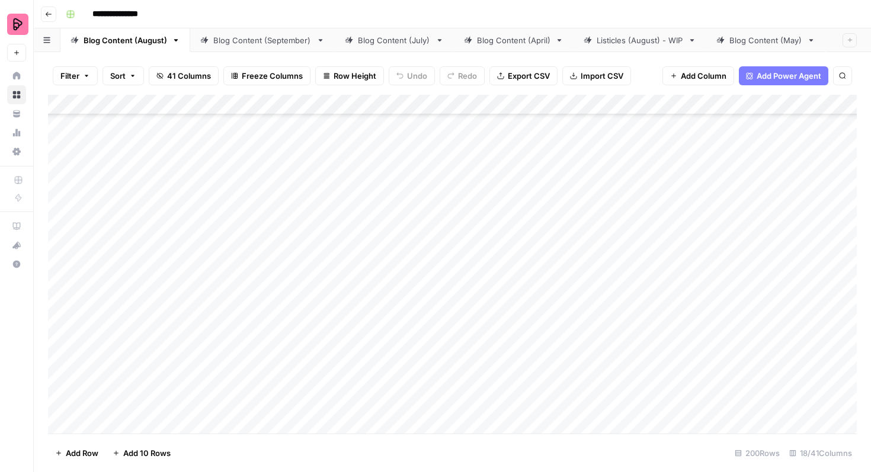
scroll to position [2489, 0]
click at [59, 351] on div "Add Column" at bounding box center [452, 264] width 809 height 339
click at [62, 283] on div "Add Column" at bounding box center [452, 264] width 809 height 339
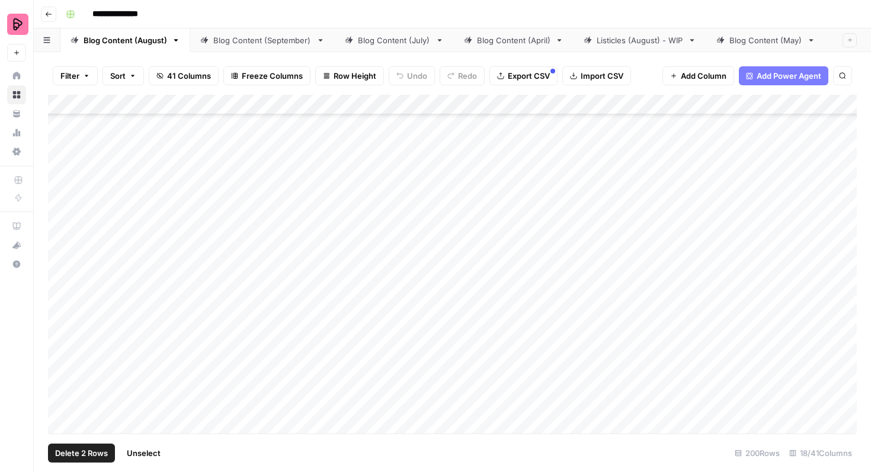
click at [508, 81] on span "Export CSV" at bounding box center [529, 76] width 42 height 12
click at [581, 194] on div "Add Column" at bounding box center [452, 264] width 809 height 339
click at [572, 191] on div "Add Column" at bounding box center [452, 264] width 809 height 339
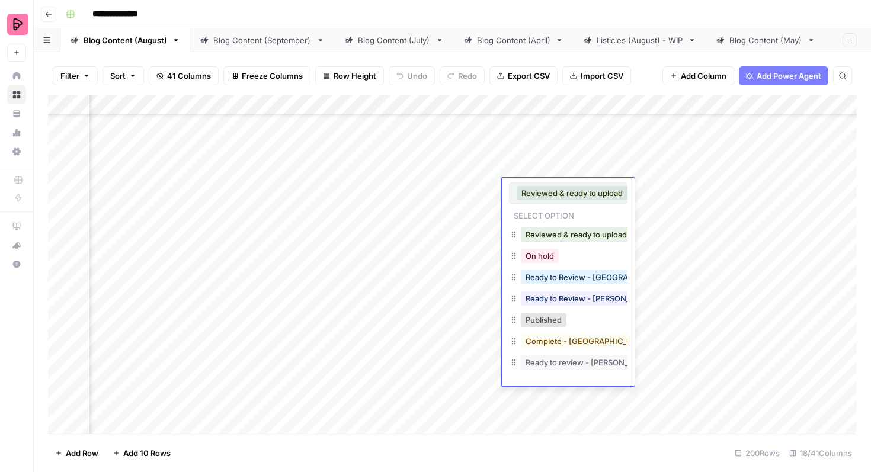
scroll to position [19, 0]
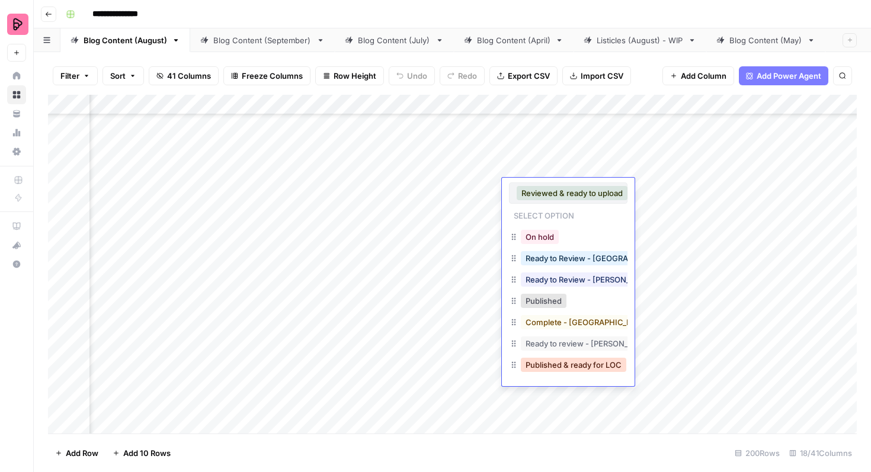
click at [563, 363] on button "Published & ready for LOC" at bounding box center [573, 365] width 105 height 14
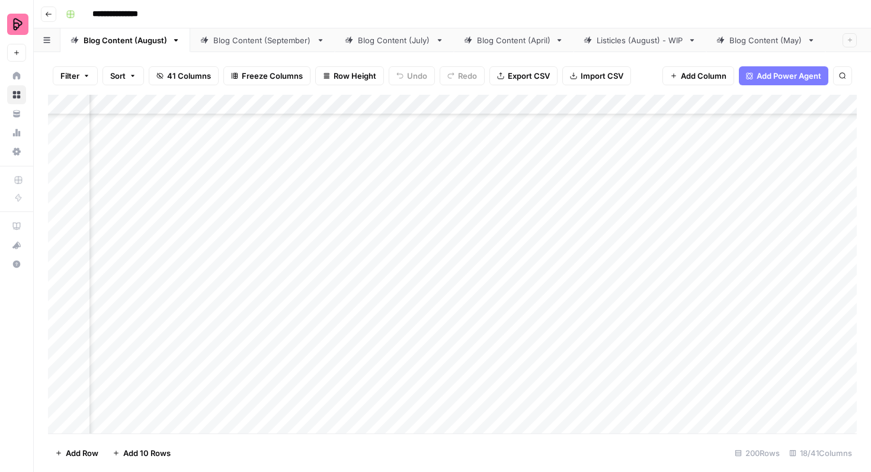
scroll to position [2637, 242]
click at [591, 201] on div "Add Column" at bounding box center [452, 264] width 809 height 339
click at [587, 201] on div "Add Column" at bounding box center [452, 264] width 809 height 339
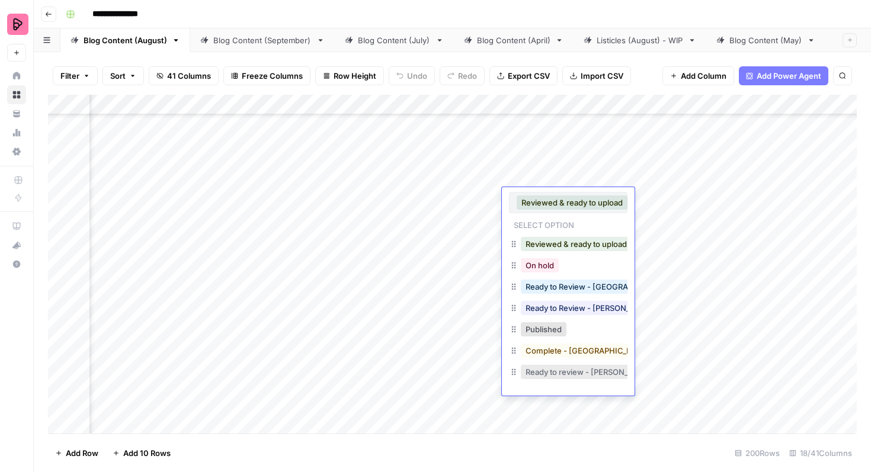
scroll to position [19, 0]
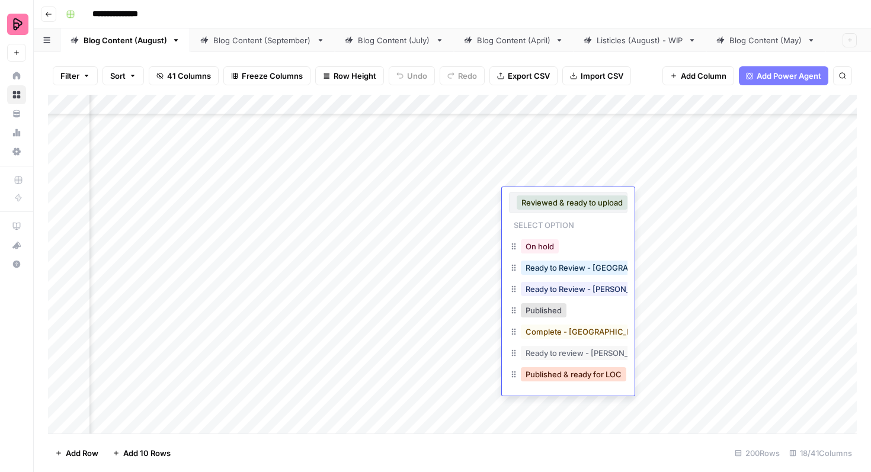
click at [566, 376] on button "Published & ready for LOC" at bounding box center [573, 374] width 105 height 14
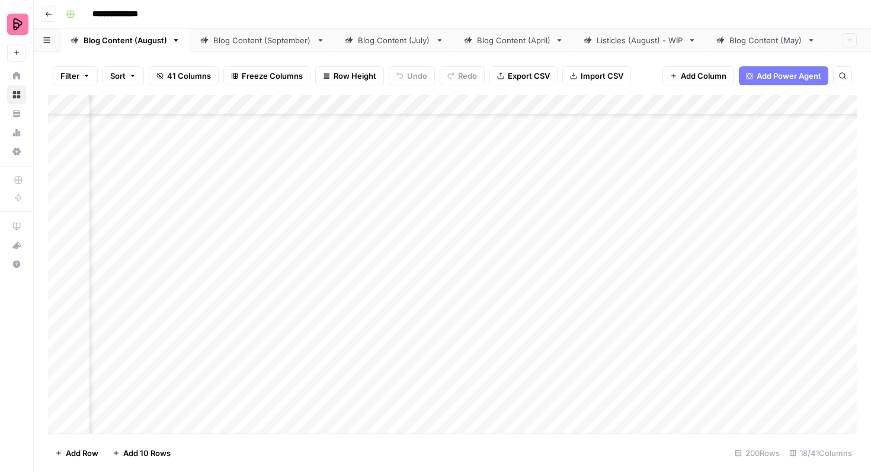
scroll to position [4101, 0]
click at [478, 212] on div "Add Column" at bounding box center [452, 264] width 809 height 339
click at [481, 245] on div "Add Column" at bounding box center [452, 264] width 809 height 339
click at [481, 278] on div "Add Column" at bounding box center [452, 264] width 809 height 339
click at [475, 307] on div "Add Column" at bounding box center [452, 264] width 809 height 339
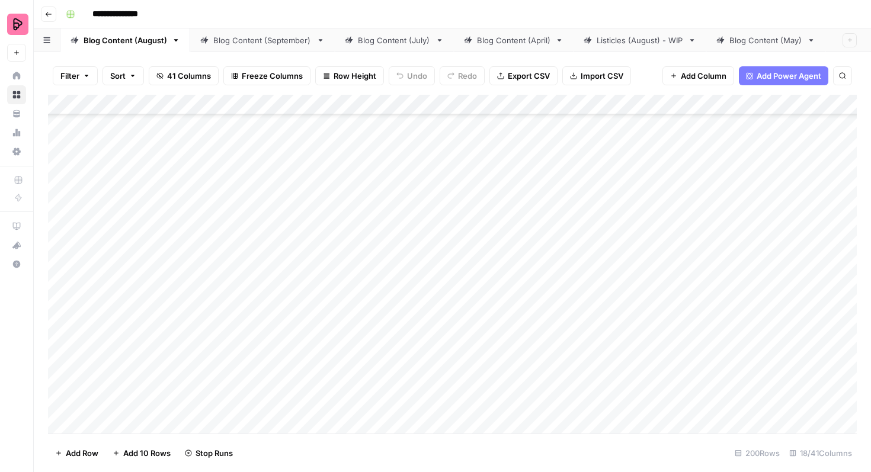
click at [478, 336] on div "Add Column" at bounding box center [452, 264] width 809 height 339
click at [288, 307] on div "Add Column" at bounding box center [452, 264] width 809 height 339
click at [438, 190] on div "Add Column" at bounding box center [452, 264] width 809 height 339
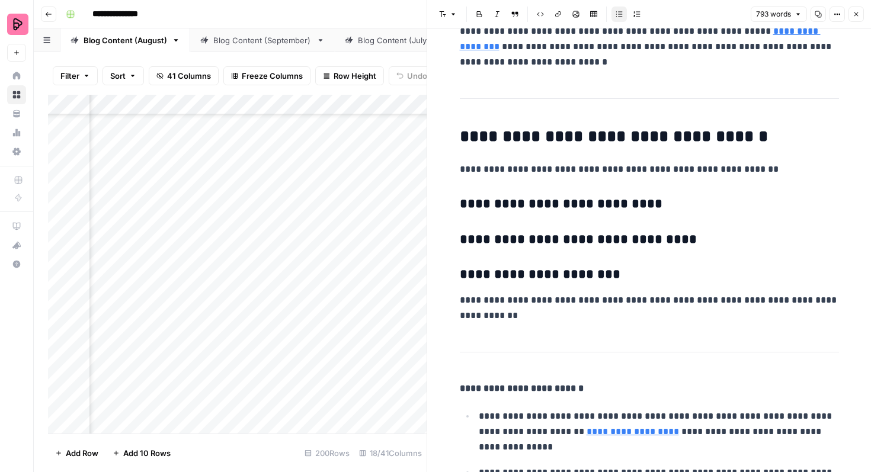
scroll to position [2802, 0]
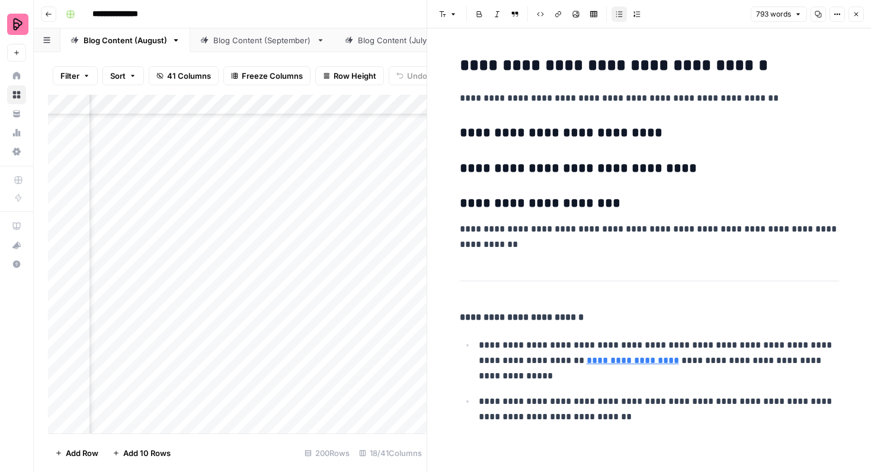
click at [854, 12] on icon "button" at bounding box center [856, 14] width 7 height 7
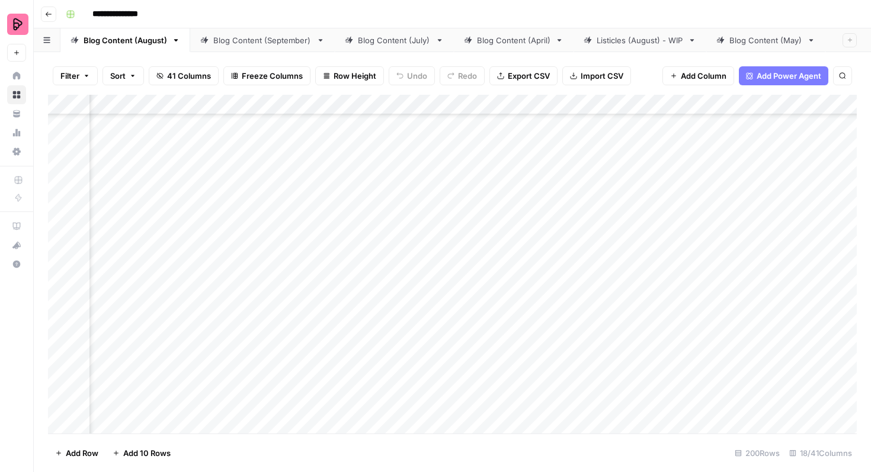
scroll to position [4128, 193]
click at [497, 184] on div "Add Column" at bounding box center [452, 264] width 809 height 339
click at [432, 220] on div "Add Column" at bounding box center [452, 264] width 809 height 339
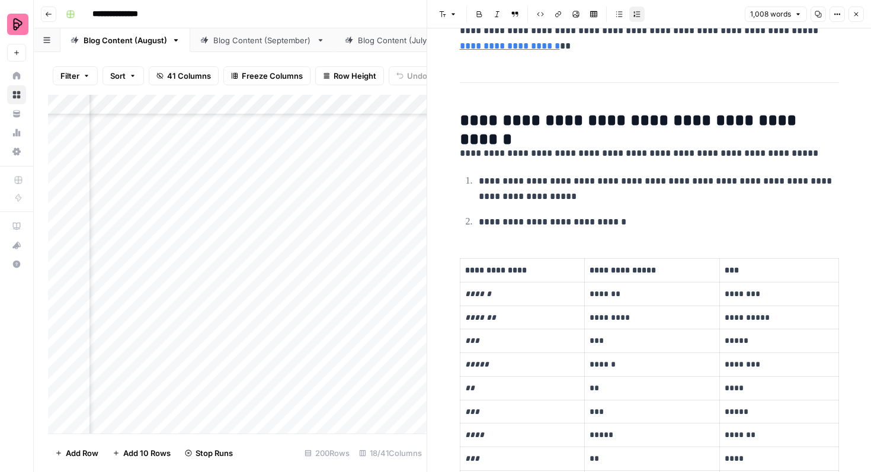
scroll to position [702, 0]
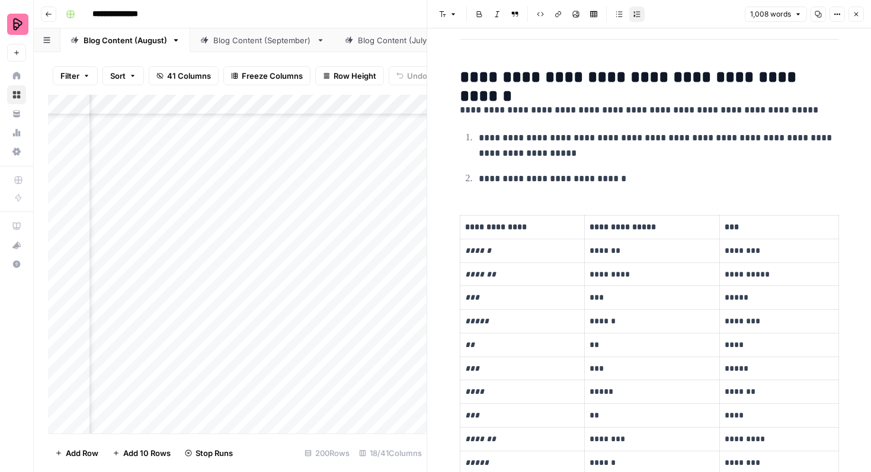
click at [857, 15] on icon "button" at bounding box center [856, 14] width 7 height 7
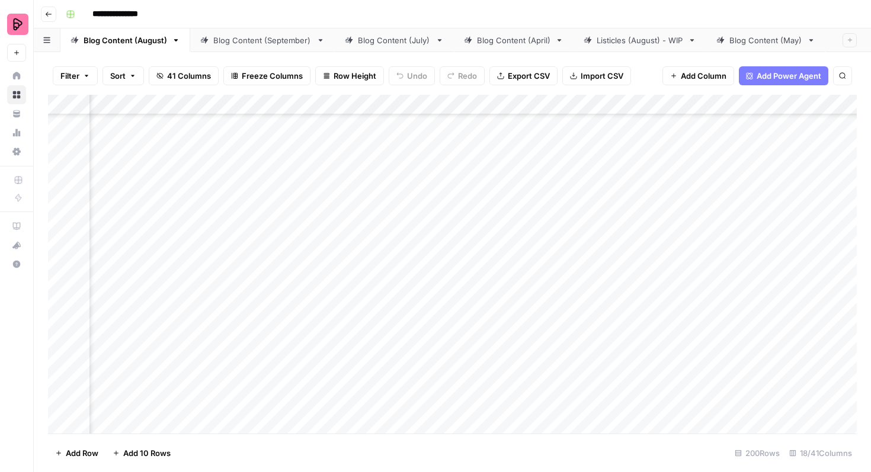
click at [498, 217] on div "Add Column" at bounding box center [452, 264] width 809 height 339
click at [434, 247] on div "Add Column" at bounding box center [452, 264] width 809 height 339
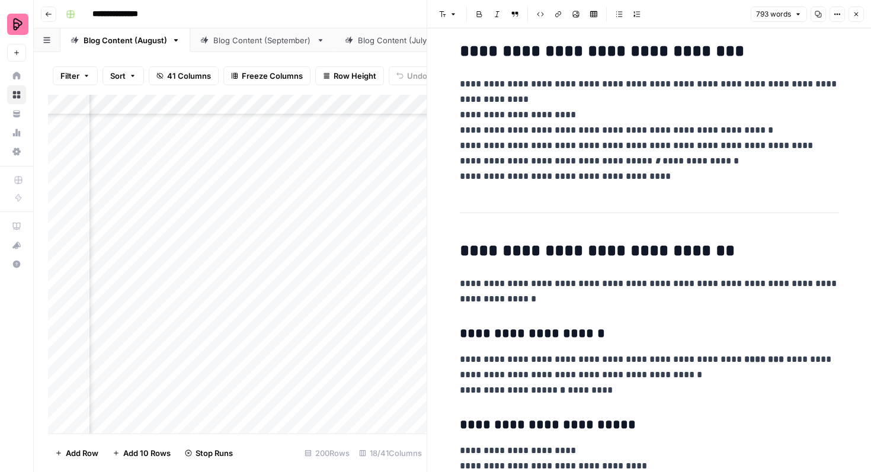
scroll to position [515, 0]
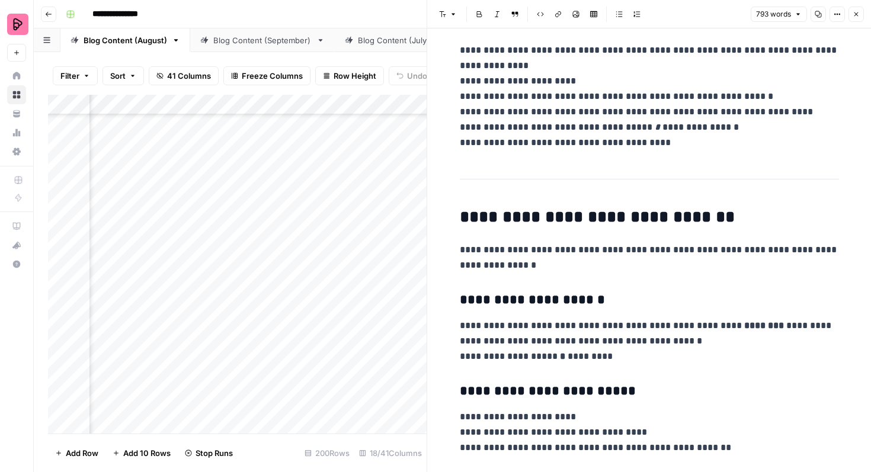
click at [863, 14] on button "Close" at bounding box center [855, 14] width 15 height 15
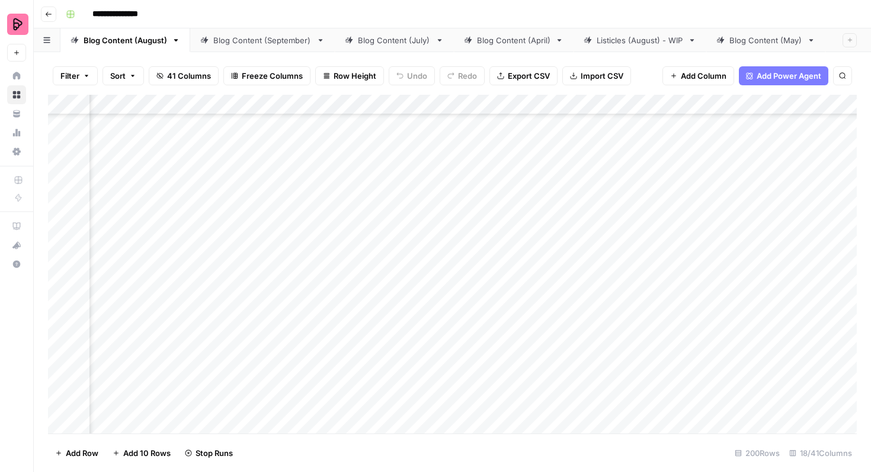
click at [498, 249] on div "Add Column" at bounding box center [452, 264] width 809 height 339
click at [497, 280] on div "Add Column" at bounding box center [452, 264] width 809 height 339
click at [496, 309] on div "Add Column" at bounding box center [452, 264] width 809 height 339
click at [498, 339] on div "Add Column" at bounding box center [452, 264] width 809 height 339
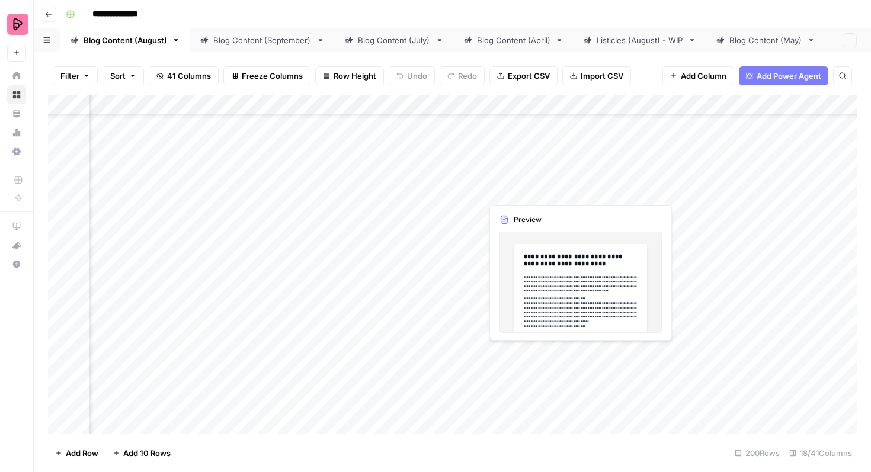
scroll to position [3129, 60]
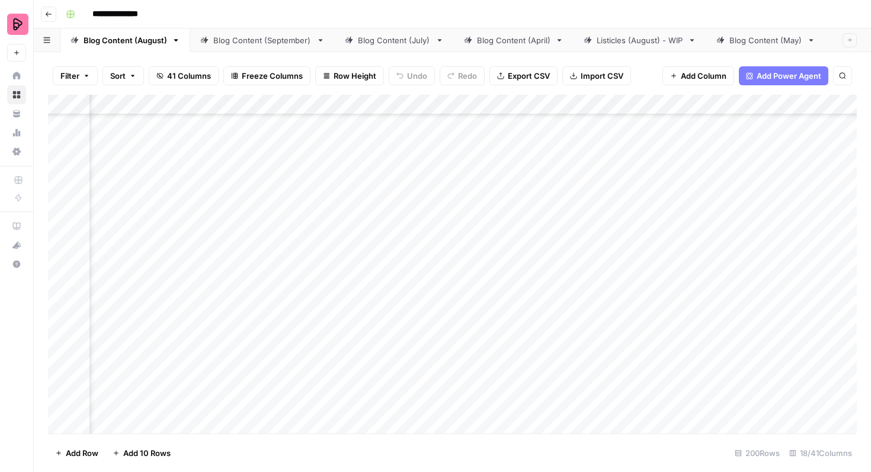
click at [565, 352] on div "Add Column" at bounding box center [452, 264] width 809 height 339
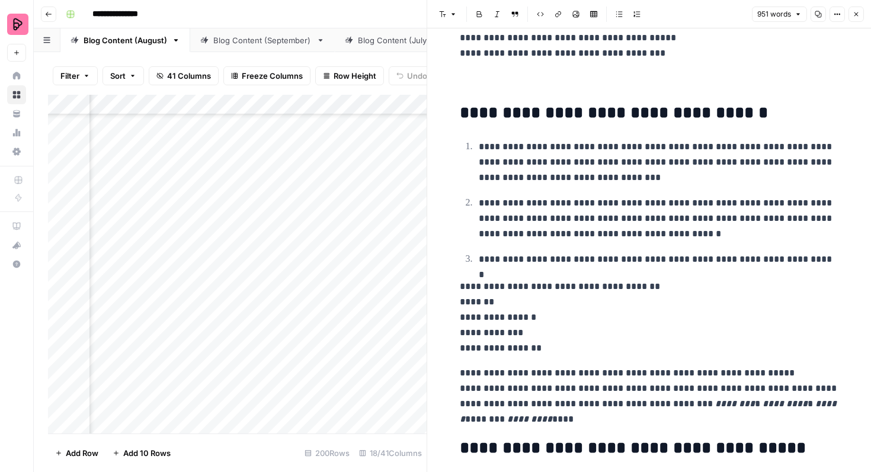
scroll to position [245, 0]
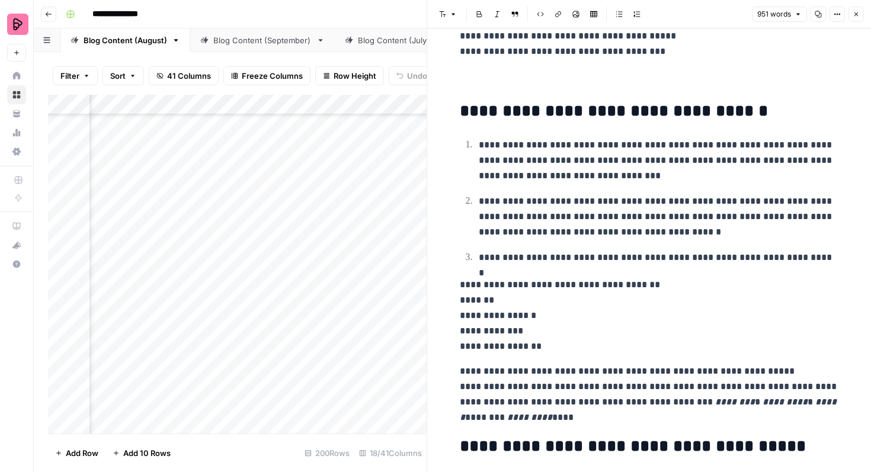
click at [861, 11] on button "Close" at bounding box center [855, 14] width 15 height 15
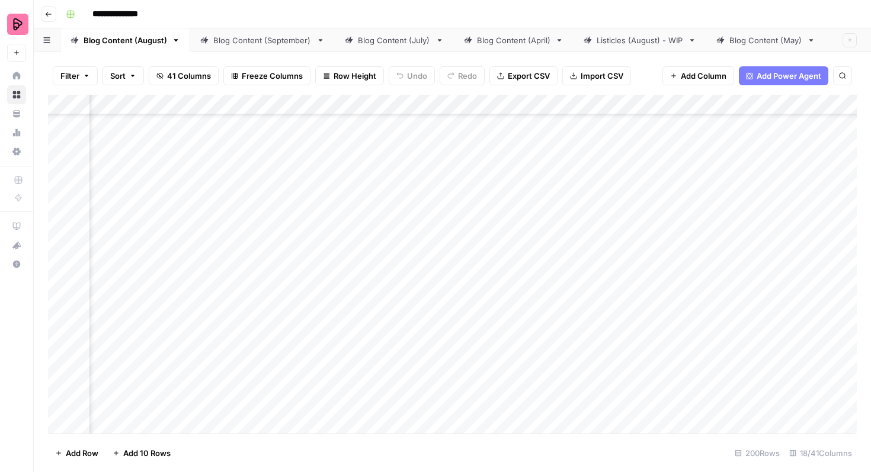
scroll to position [3127, 467]
click at [709, 353] on div "Add Column" at bounding box center [452, 264] width 809 height 339
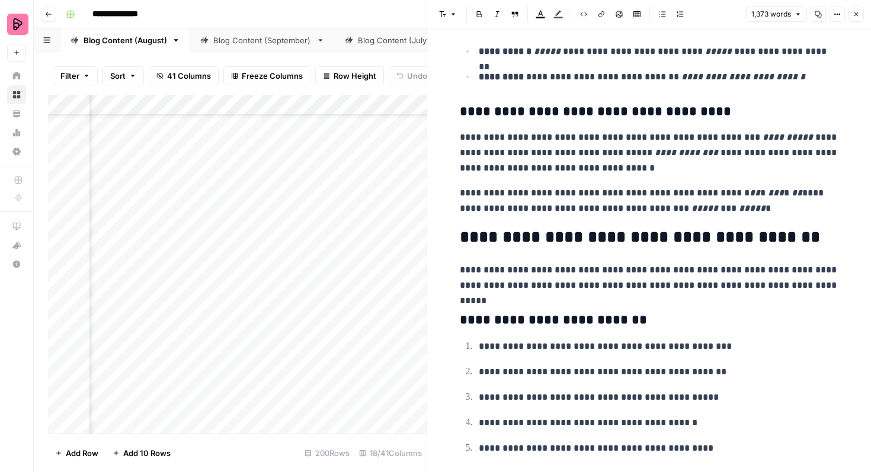
scroll to position [2313, 0]
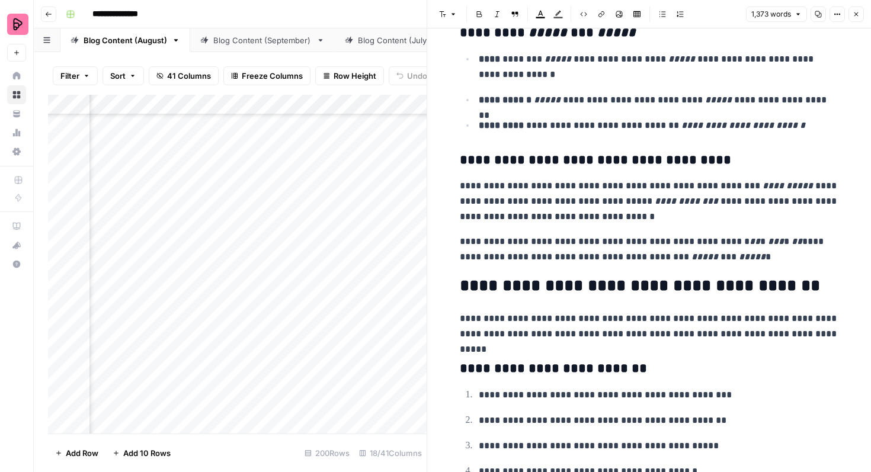
click at [854, 19] on button "Close" at bounding box center [855, 14] width 15 height 15
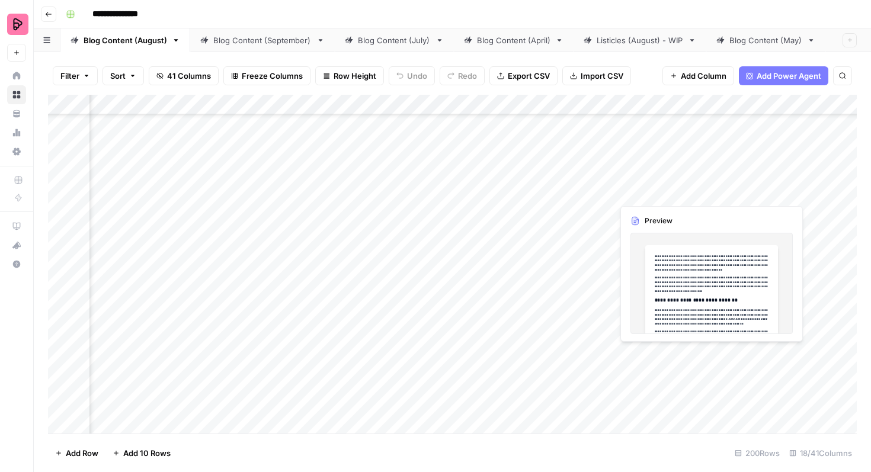
click at [630, 363] on div "Add Column" at bounding box center [452, 264] width 809 height 339
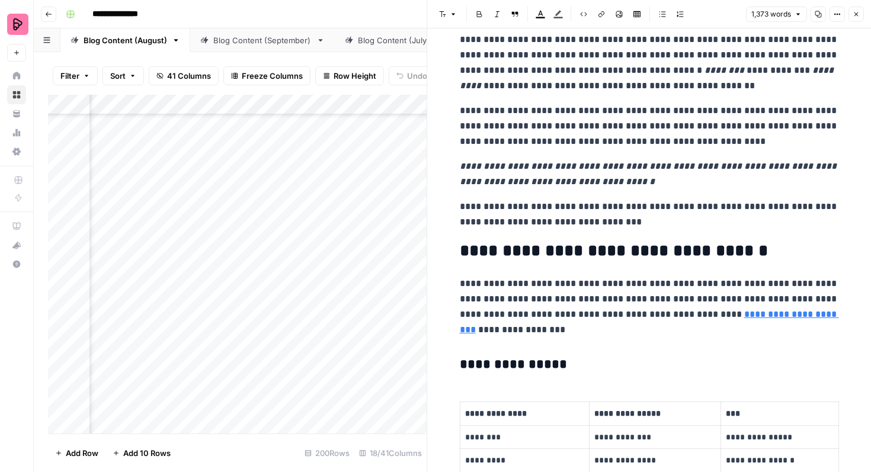
scroll to position [203, 0]
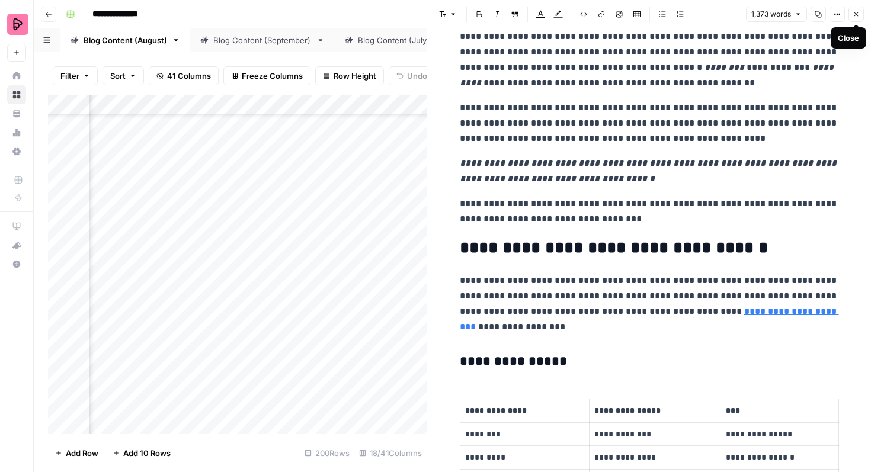
click at [849, 11] on button "Close" at bounding box center [855, 14] width 15 height 15
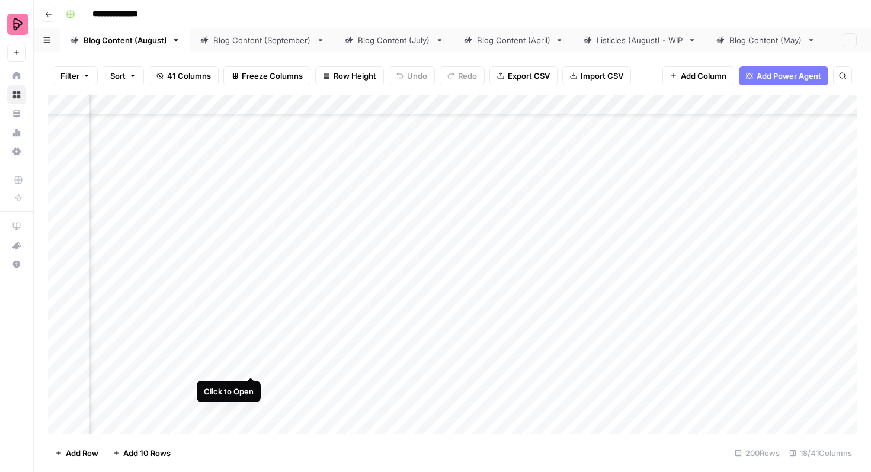
scroll to position [3127, 458]
click at [258, 354] on div "Add Column" at bounding box center [452, 264] width 809 height 339
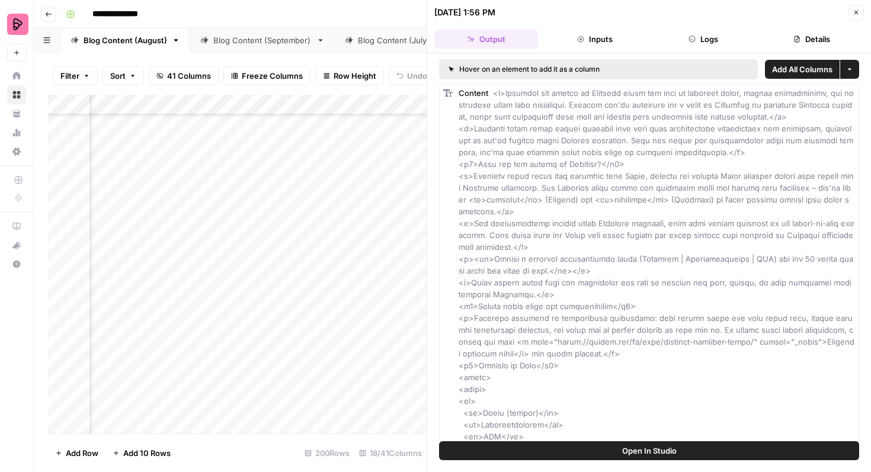
click at [857, 10] on icon "button" at bounding box center [856, 12] width 7 height 7
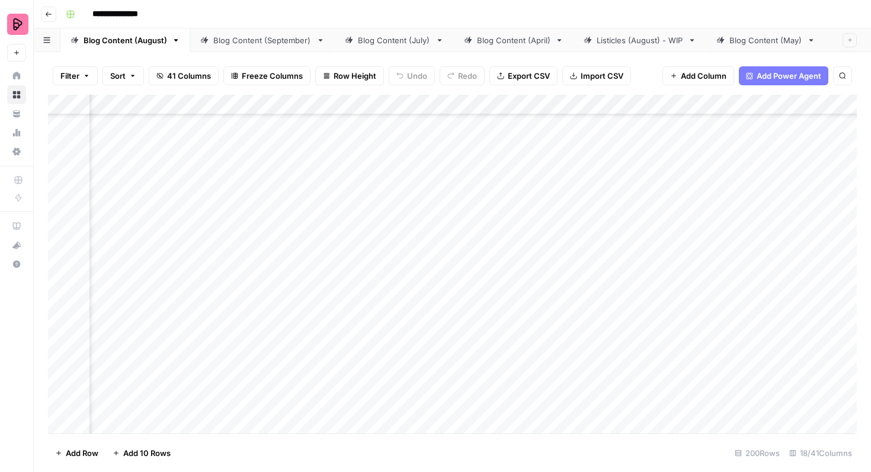
scroll to position [3127, 401]
click at [222, 354] on div "Add Column" at bounding box center [452, 264] width 809 height 339
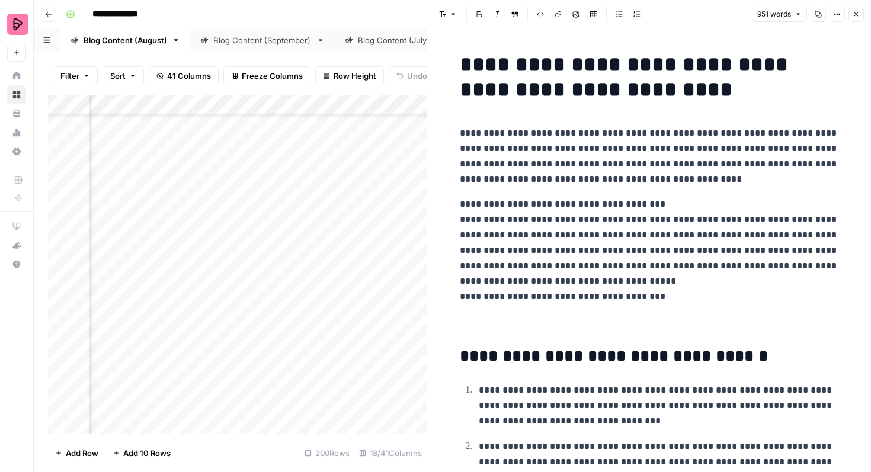
click at [859, 11] on icon "button" at bounding box center [856, 14] width 7 height 7
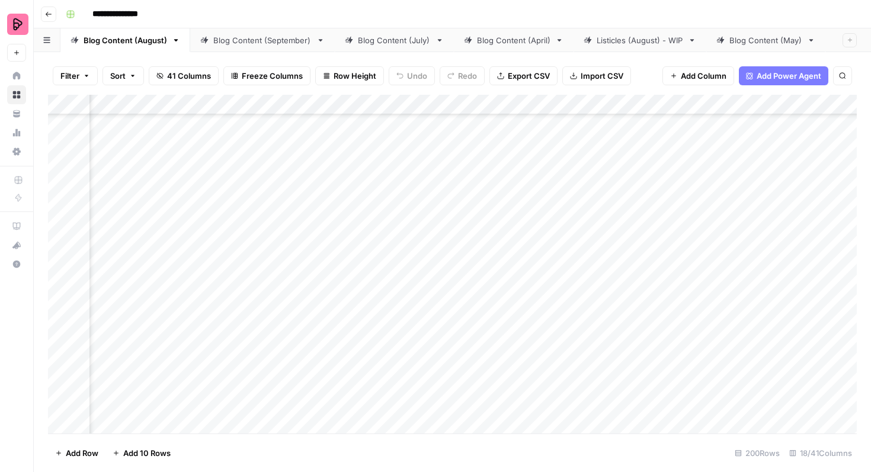
scroll to position [3238, 220]
click at [515, 241] on div "Add Column" at bounding box center [452, 264] width 809 height 339
click at [499, 217] on div "Add Column" at bounding box center [452, 264] width 809 height 339
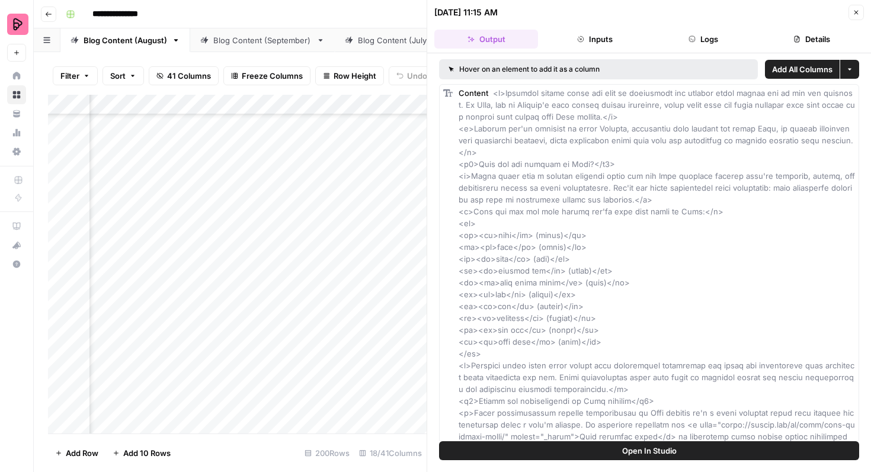
click at [855, 4] on header "09/01/25 at 11:15 AM Close Output Inputs Logs Details" at bounding box center [649, 26] width 444 height 53
click at [859, 18] on button "Close" at bounding box center [855, 12] width 15 height 15
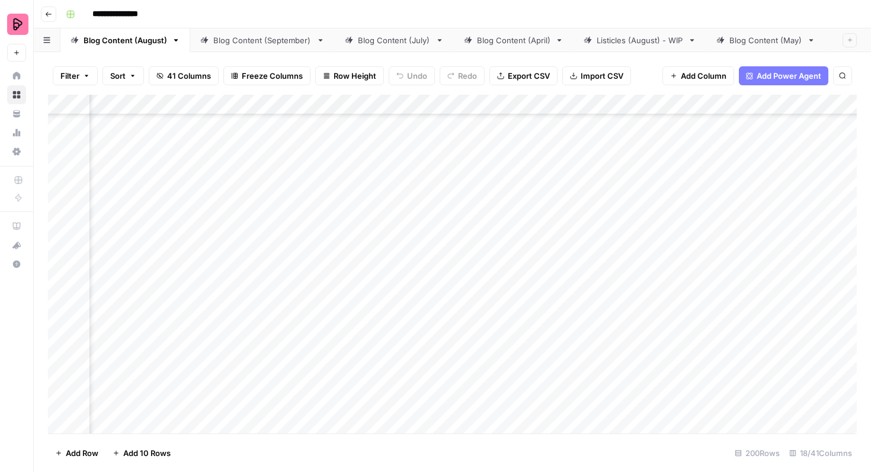
click at [405, 220] on div "Add Column" at bounding box center [452, 264] width 809 height 339
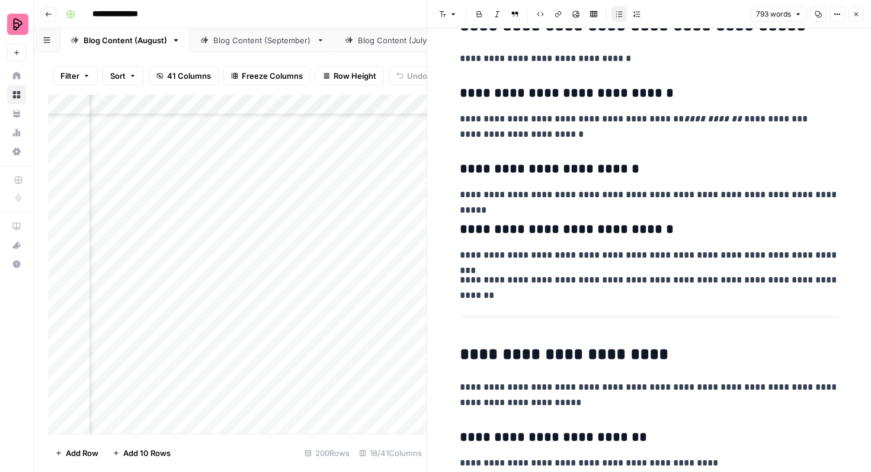
scroll to position [1968, 0]
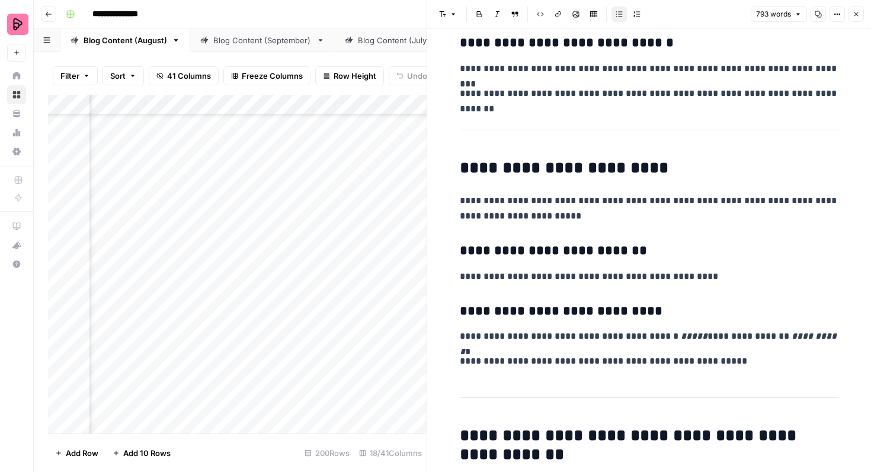
click at [857, 18] on button "Close" at bounding box center [855, 14] width 15 height 15
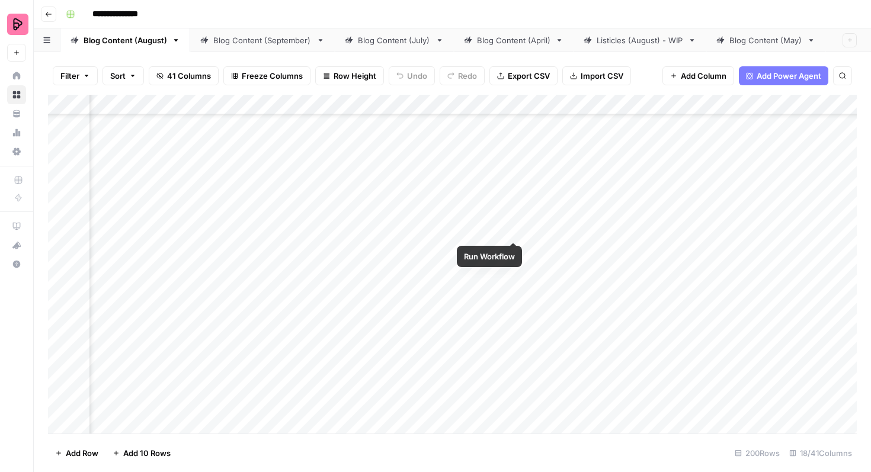
click at [511, 220] on div "Add Column" at bounding box center [452, 264] width 809 height 339
click at [513, 248] on div "Add Column" at bounding box center [452, 264] width 809 height 339
click at [515, 281] on div "Add Column" at bounding box center [452, 264] width 809 height 339
click at [514, 312] on div "Add Column" at bounding box center [452, 264] width 809 height 339
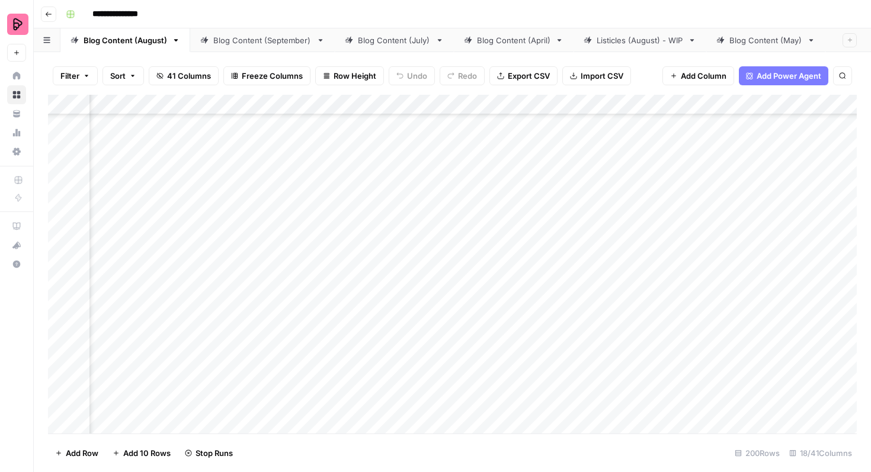
click at [513, 342] on div "Add Column" at bounding box center [452, 264] width 809 height 339
click at [514, 373] on div "Add Column" at bounding box center [452, 264] width 809 height 339
click at [360, 45] on div "Blog Content (July)" at bounding box center [394, 40] width 73 height 12
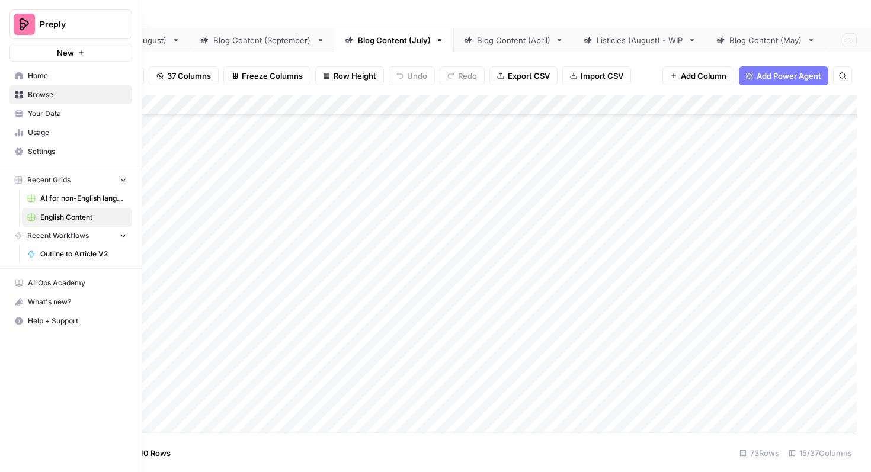
click at [56, 201] on span "AI for non-English languages" at bounding box center [83, 198] width 86 height 11
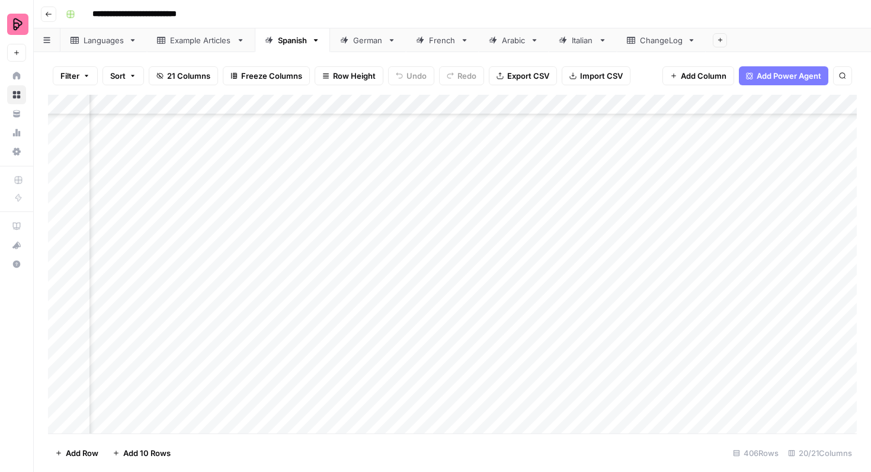
scroll to position [7756, 614]
click at [382, 41] on div "German" at bounding box center [368, 40] width 30 height 12
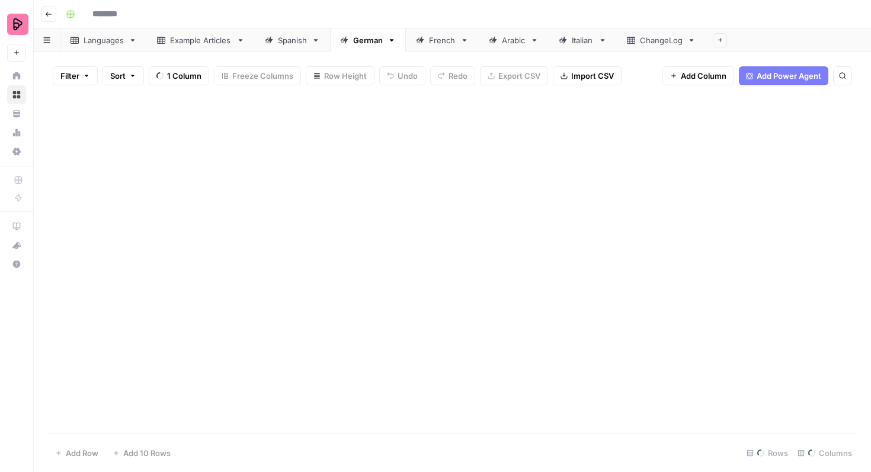
type input "**********"
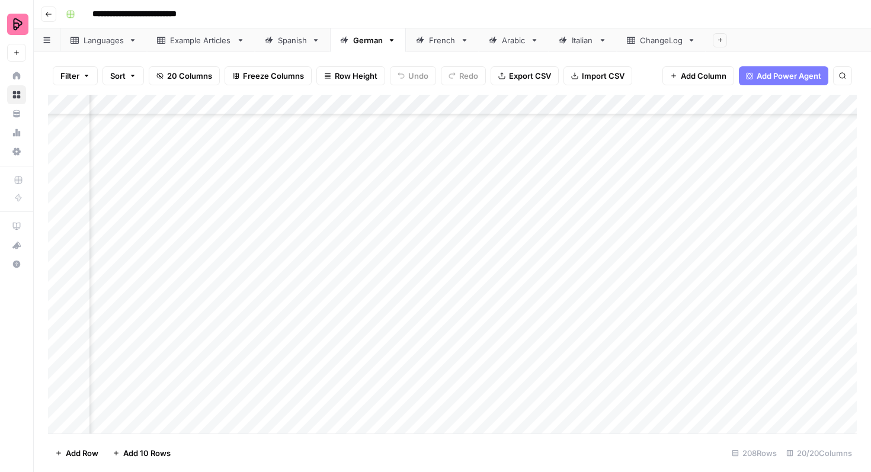
scroll to position [3776, 437]
click at [438, 39] on div "French" at bounding box center [442, 40] width 27 height 12
